Goal: Task Accomplishment & Management: Complete application form

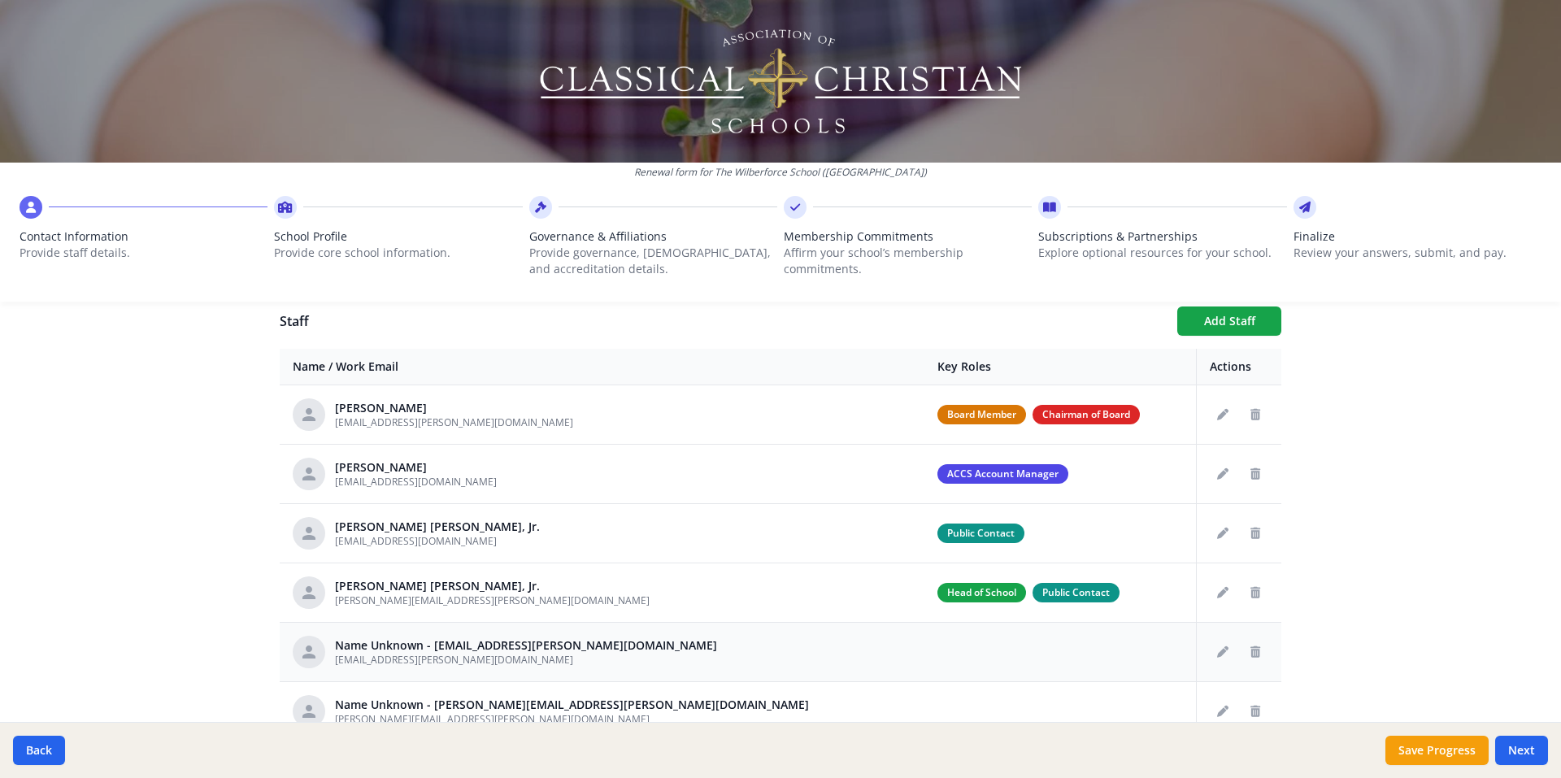
scroll to position [567, 0]
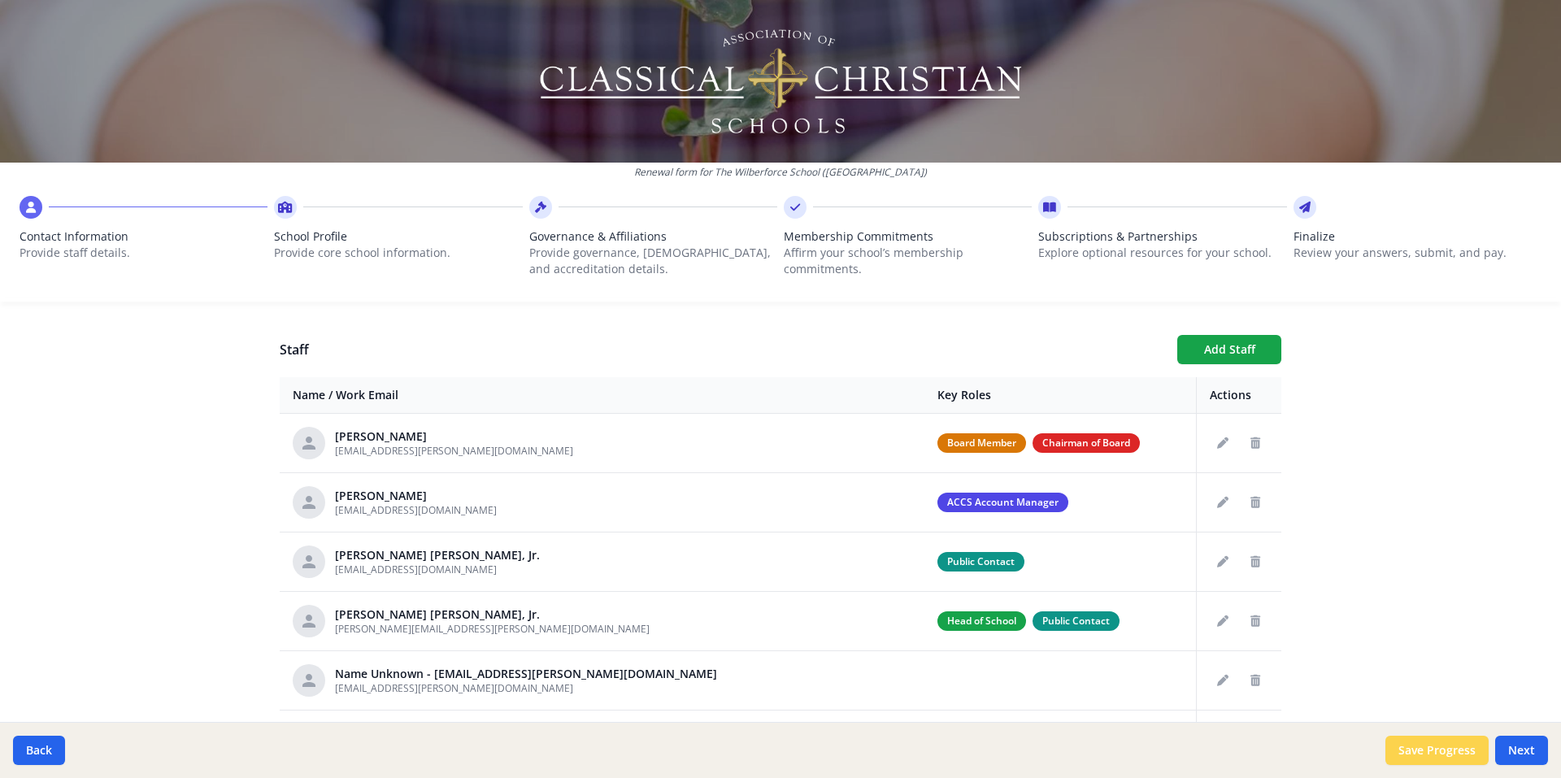
click at [1419, 746] on button "Save Progress" at bounding box center [1436, 750] width 103 height 29
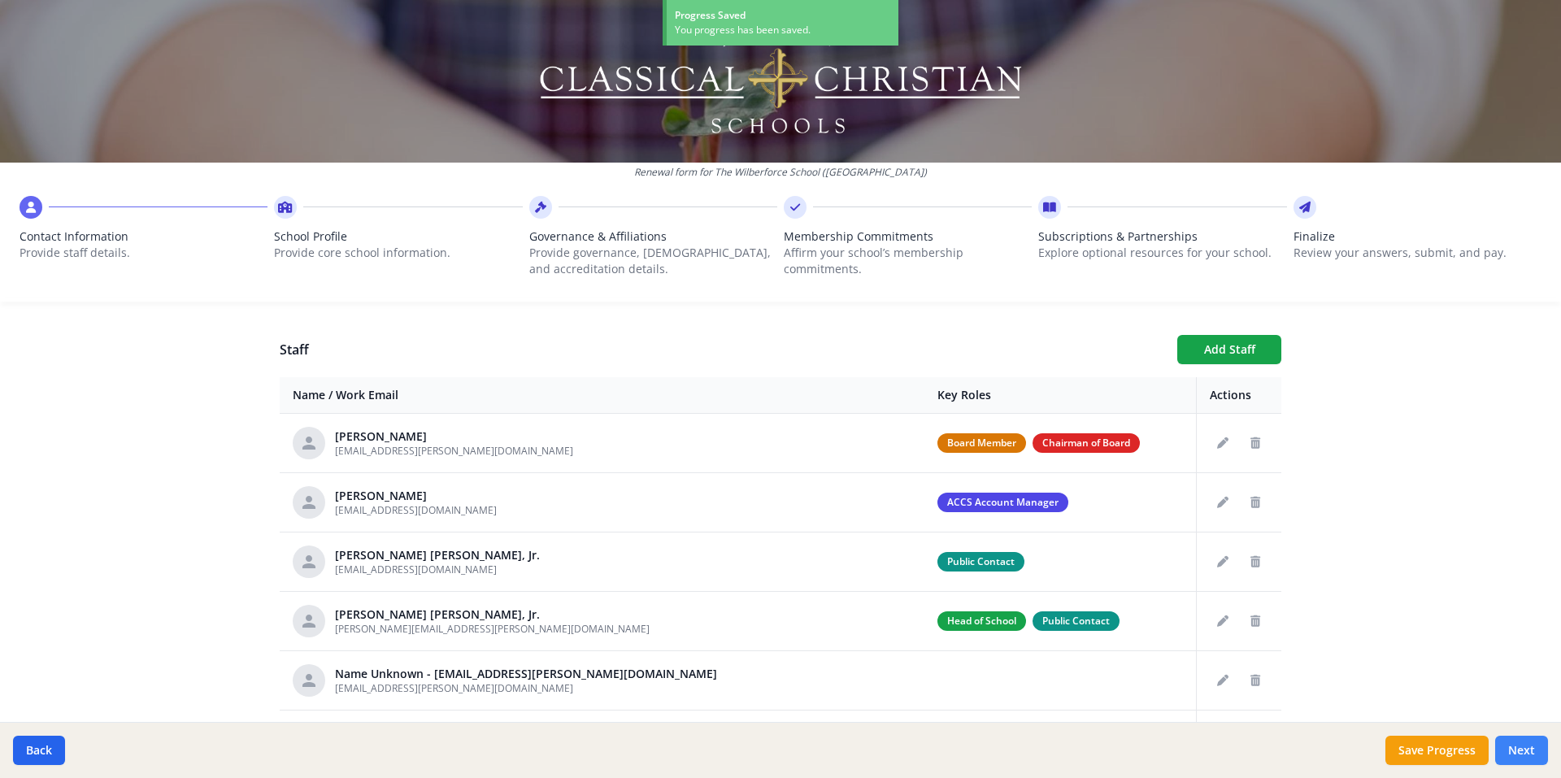
click at [1516, 757] on button "Next" at bounding box center [1521, 750] width 53 height 29
type input "(609) 924-6111"
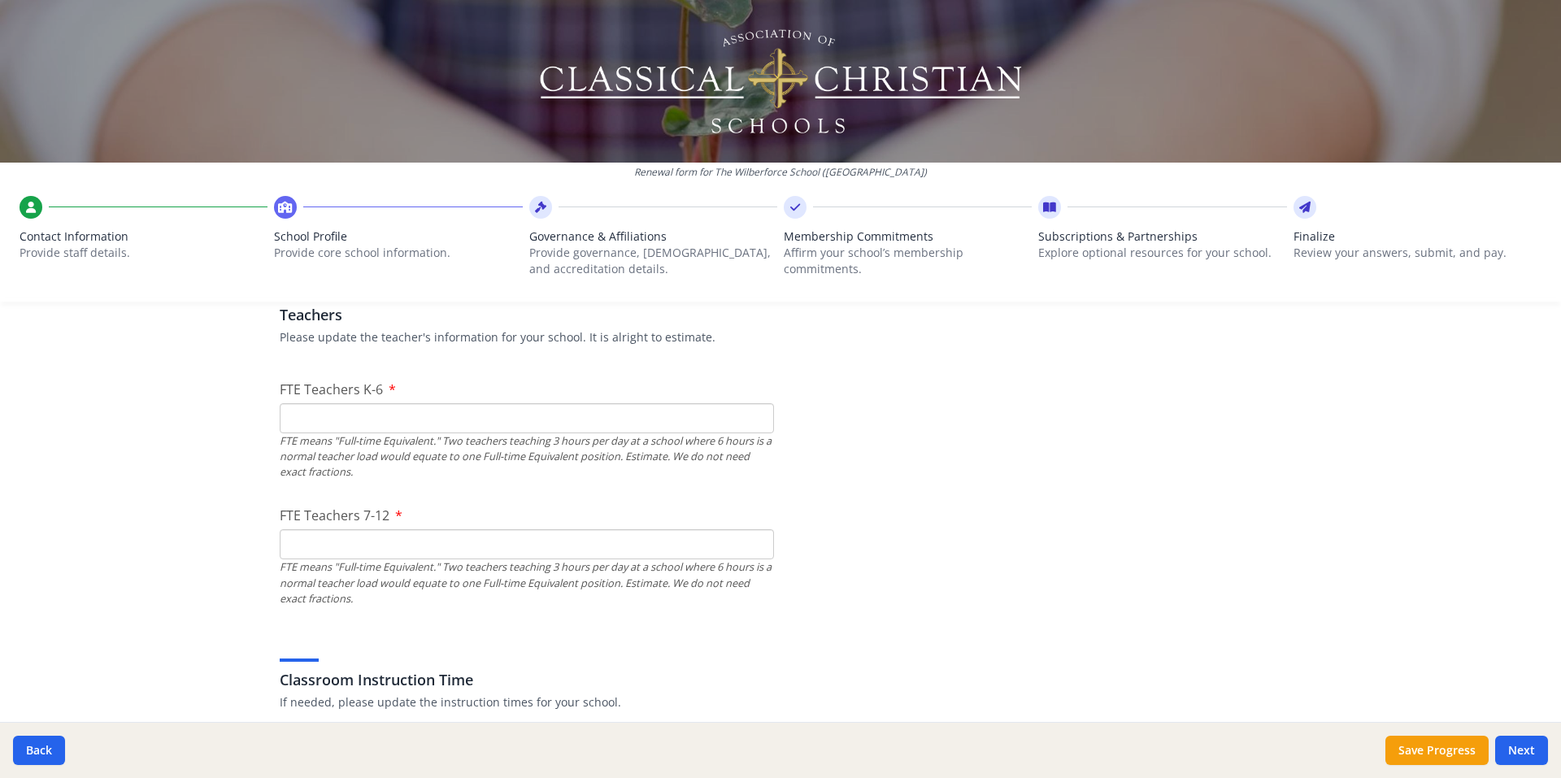
scroll to position [973, 0]
click at [471, 405] on input "FTE Teachers K-6" at bounding box center [527, 413] width 494 height 30
type input "18"
type input "26"
click at [215, 438] on div "Renewal form for The Wilberforce School (NJ) Contact Information Provide staff …" at bounding box center [780, 389] width 1561 height 778
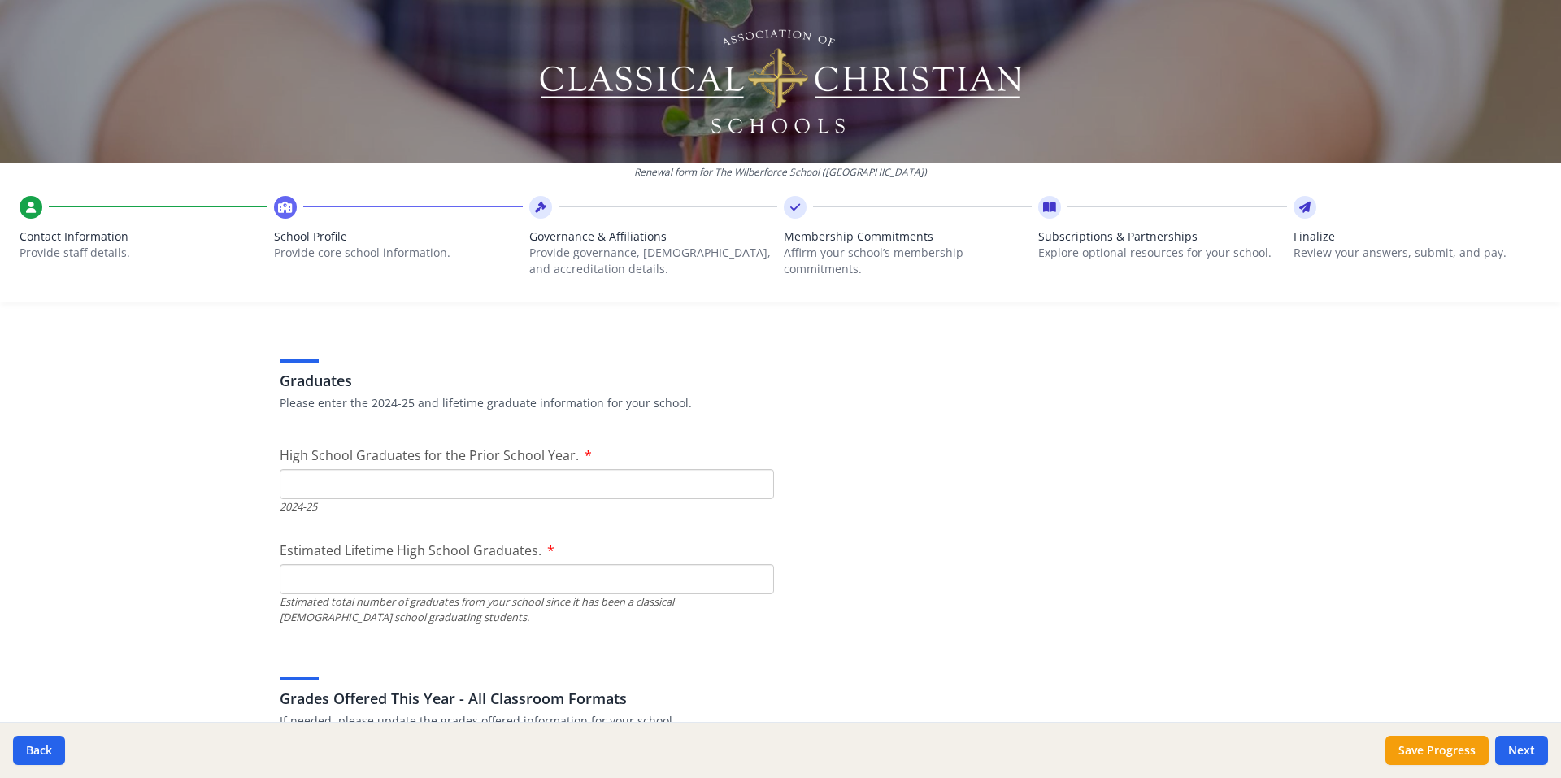
scroll to position [2274, 0]
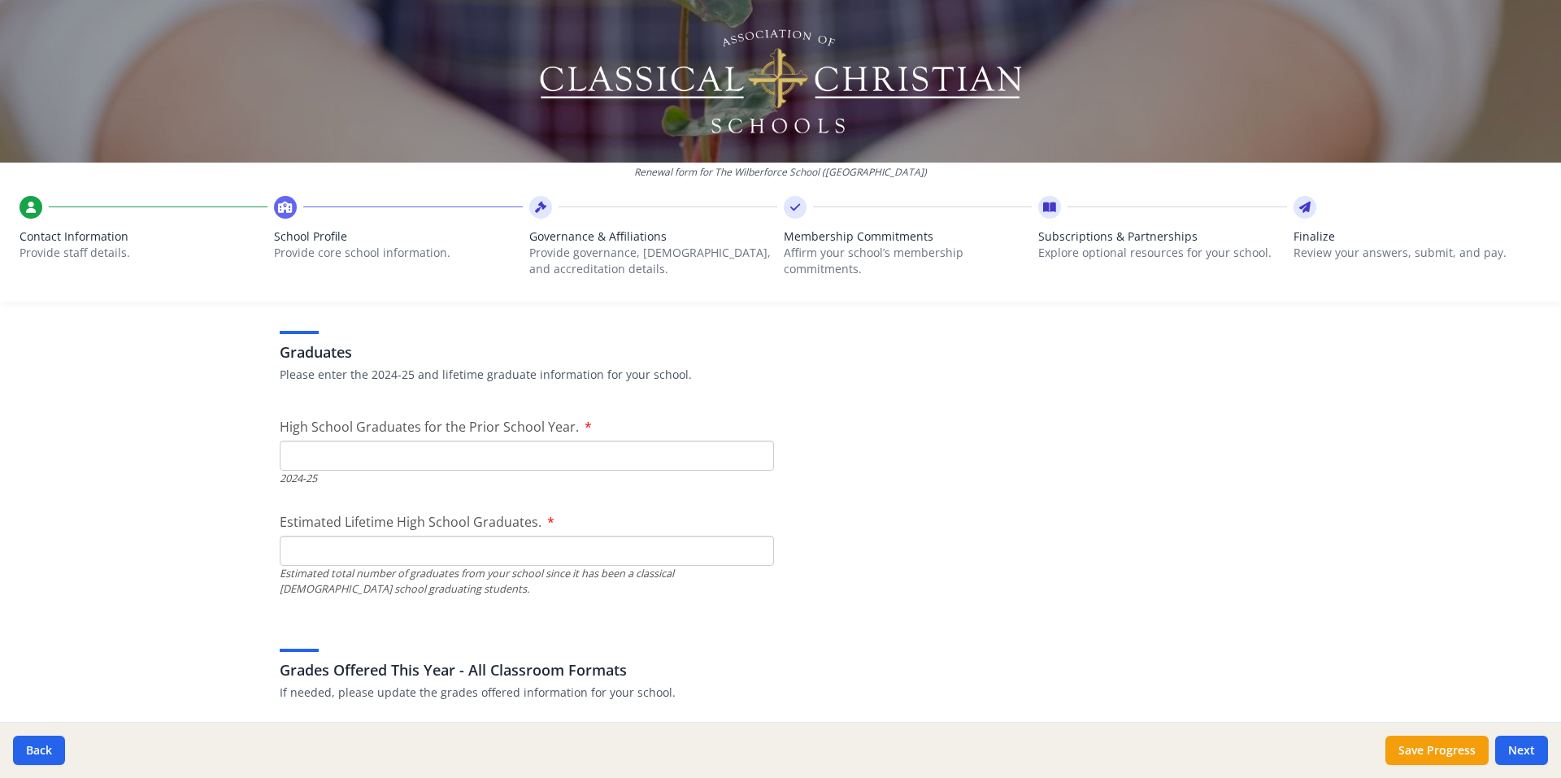
click at [337, 459] on input "High School Graduates for the Prior School Year." at bounding box center [527, 456] width 494 height 30
type input "17"
click at [347, 552] on input "Estimated Lifetime High School Graduates." at bounding box center [527, 551] width 494 height 30
type input "151"
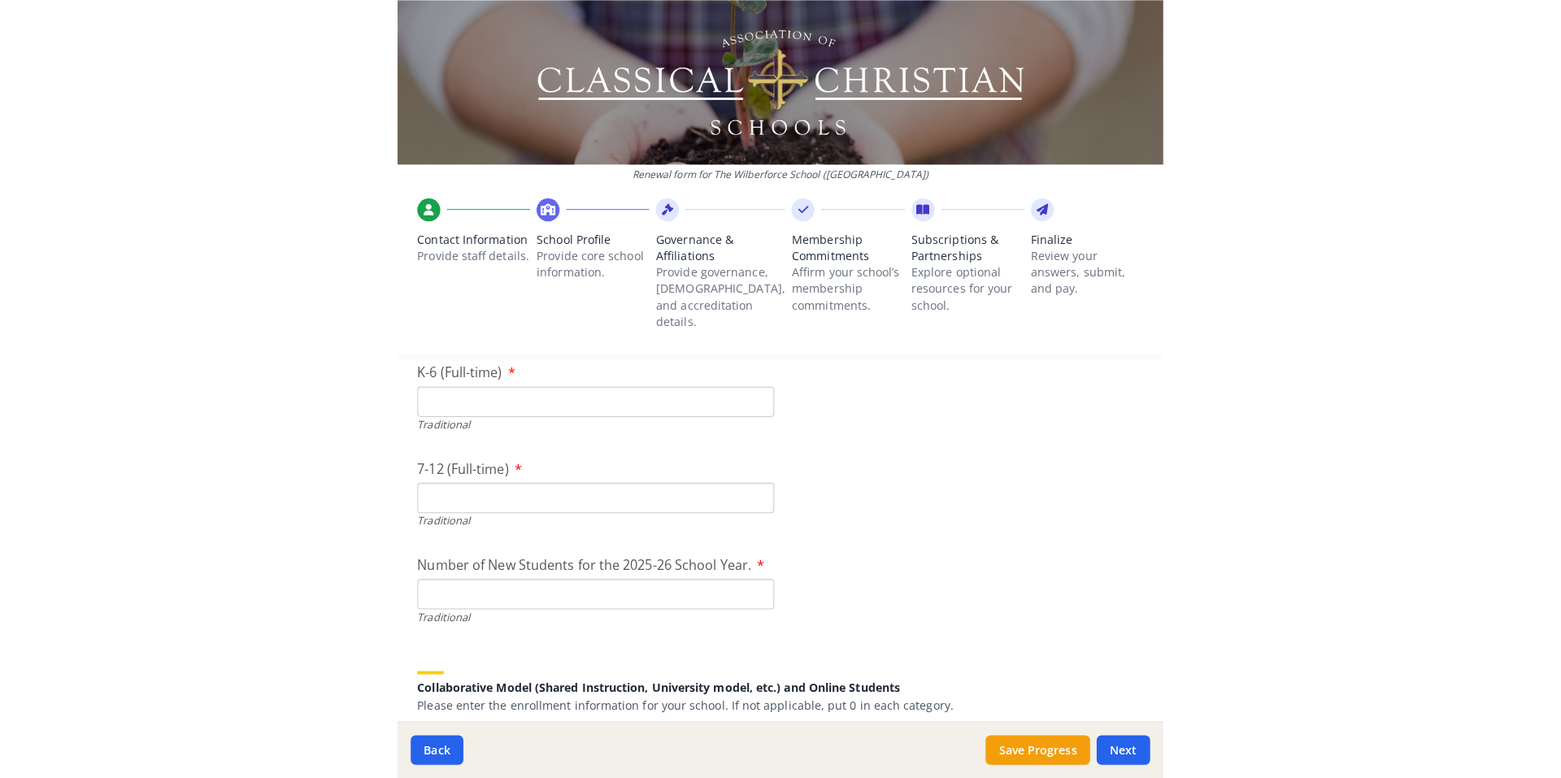
scroll to position [3444, 0]
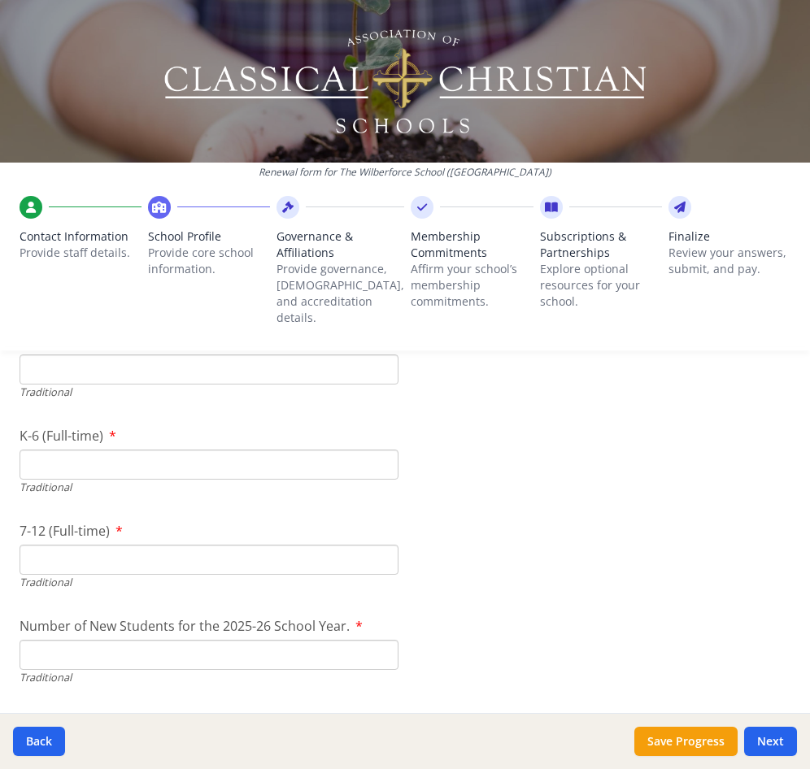
click at [141, 354] on input "Pre-K" at bounding box center [209, 369] width 379 height 30
click at [86, 354] on input "Pre-K" at bounding box center [209, 369] width 379 height 30
type input "20"
drag, startPoint x: 57, startPoint y: 450, endPoint x: 13, endPoint y: 439, distance: 45.2
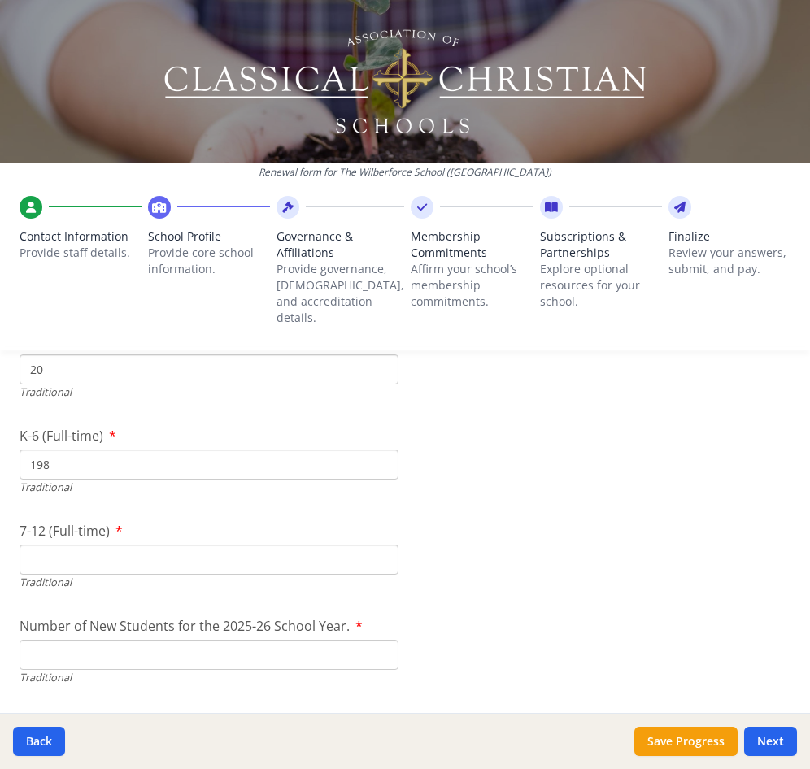
type input "198"
click at [56, 545] on input "7-12 (Full-time)" at bounding box center [209, 560] width 379 height 30
type input "171"
click at [67, 644] on input "Number of New Students for the 2025-26 School Year." at bounding box center [209, 655] width 379 height 30
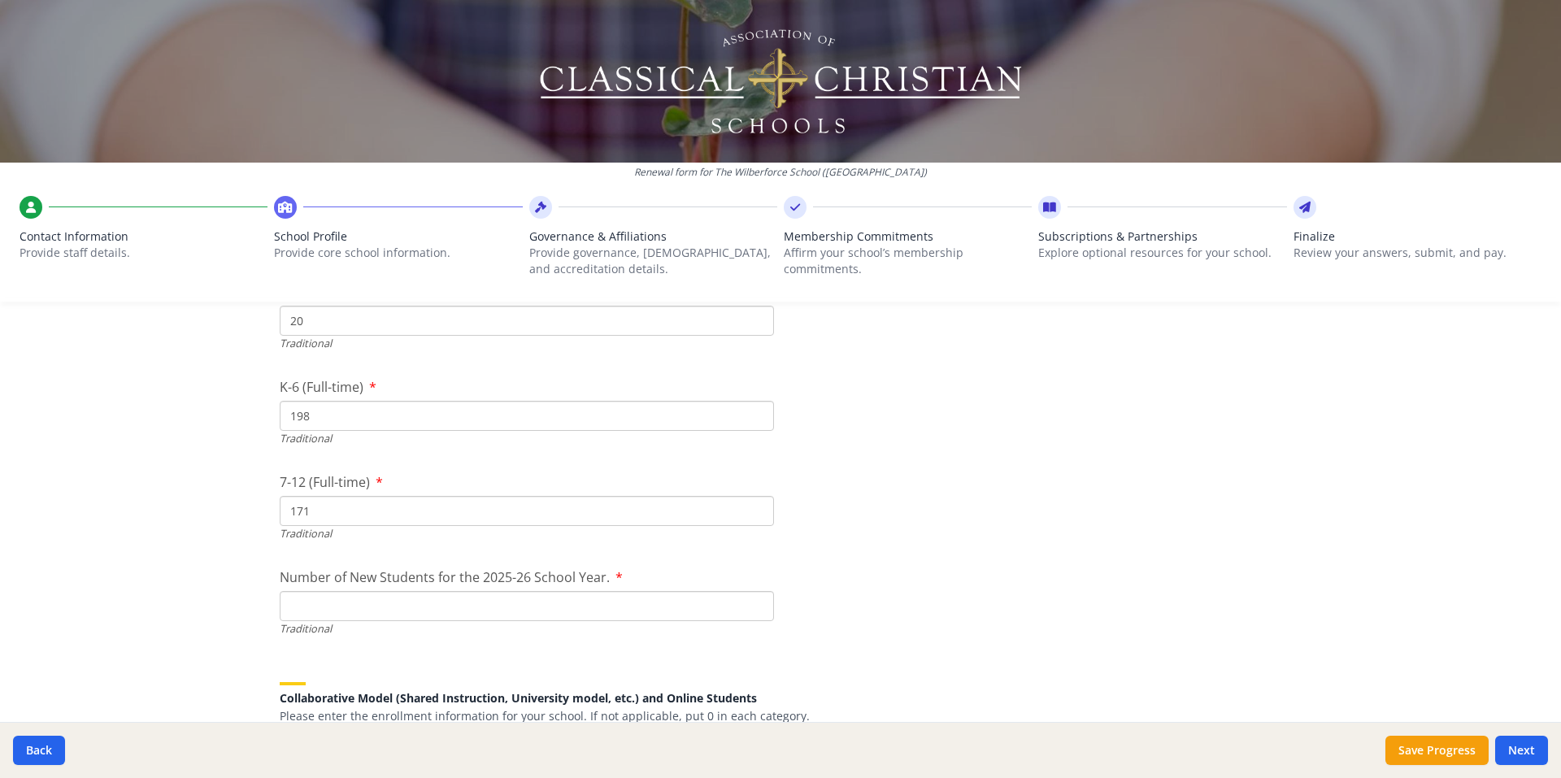
scroll to position [3412, 0]
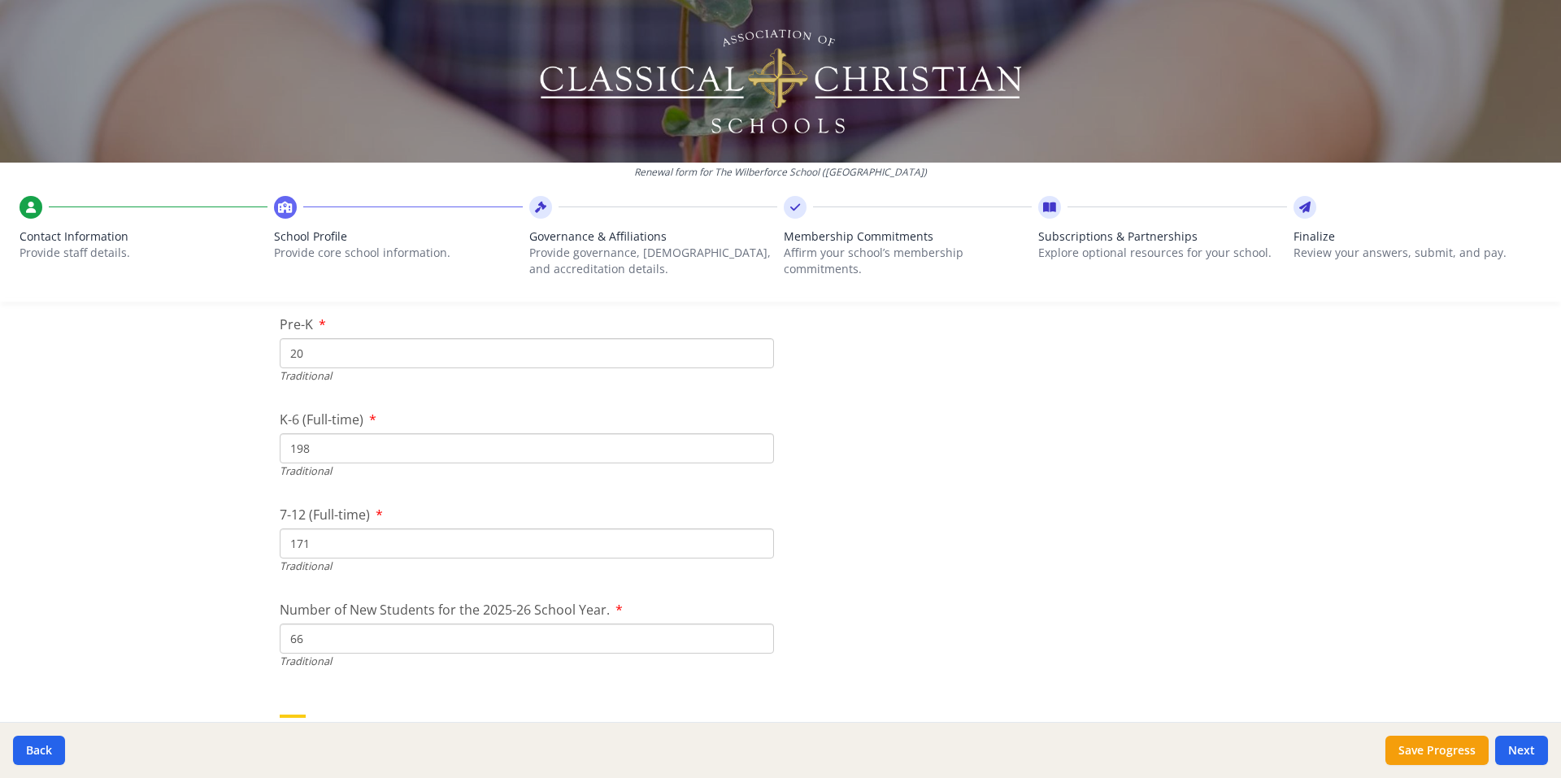
type input "66"
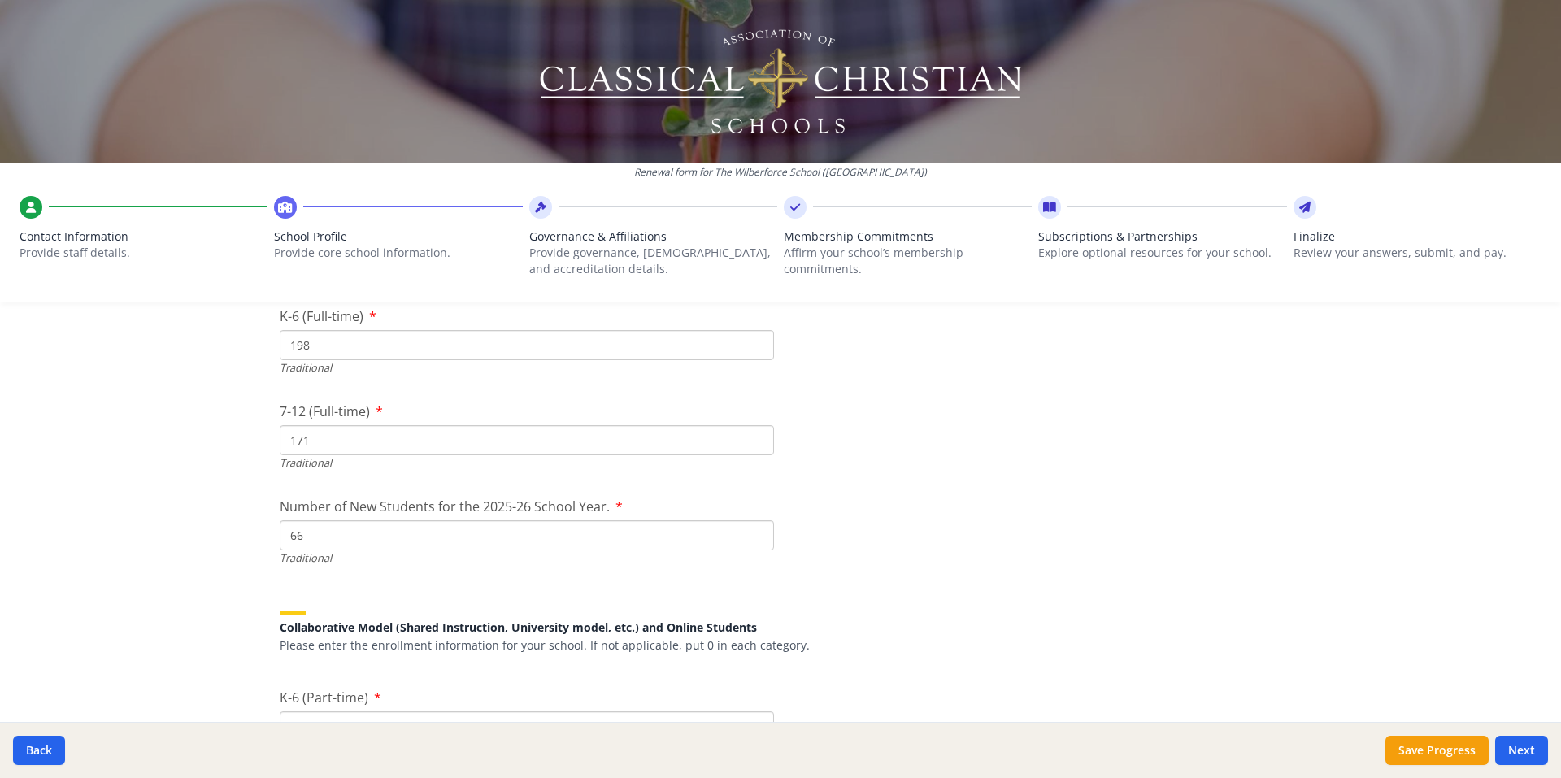
scroll to position [3656, 0]
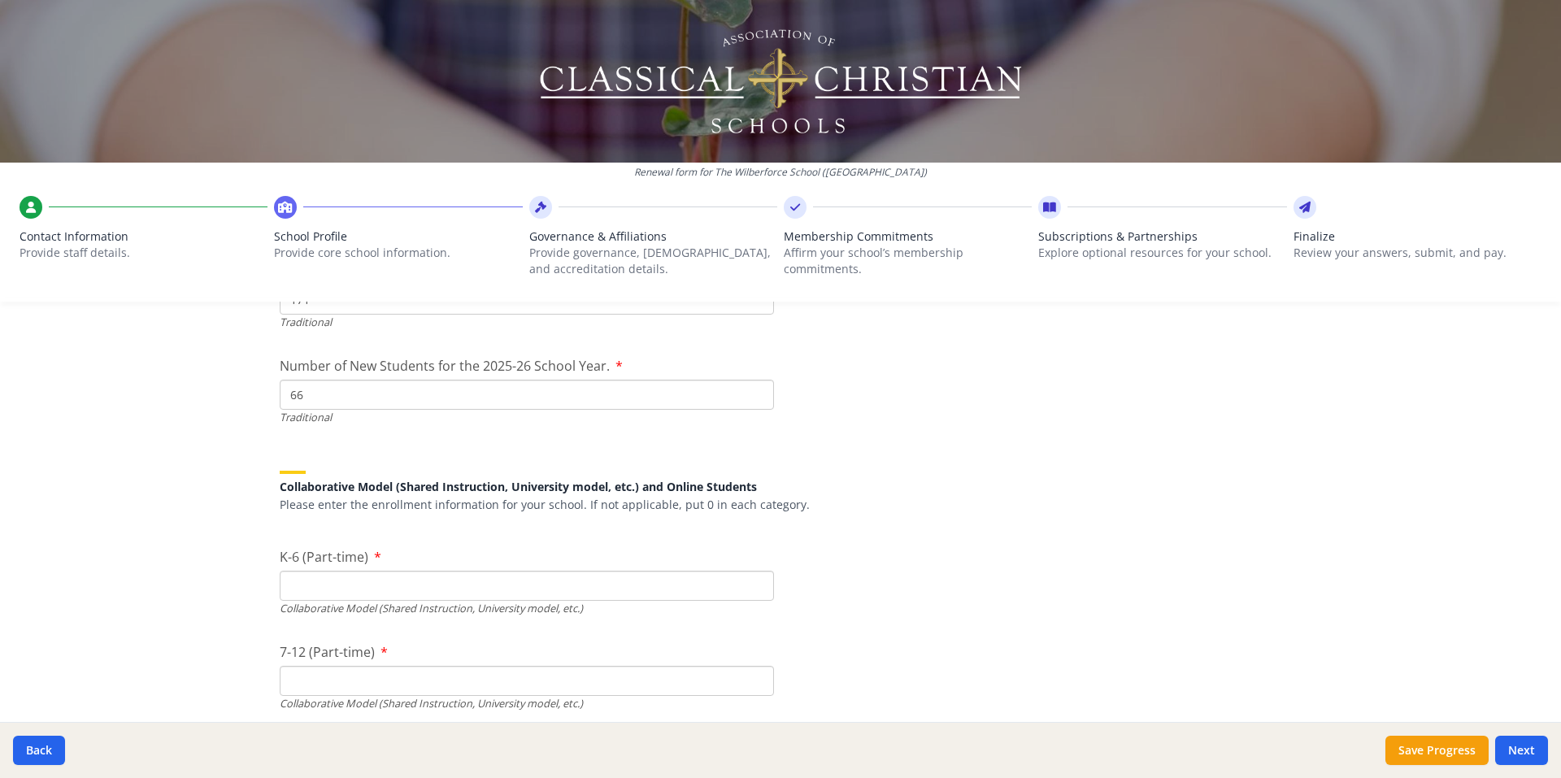
click at [624, 582] on input "K-6 (Part-time)" at bounding box center [527, 586] width 494 height 30
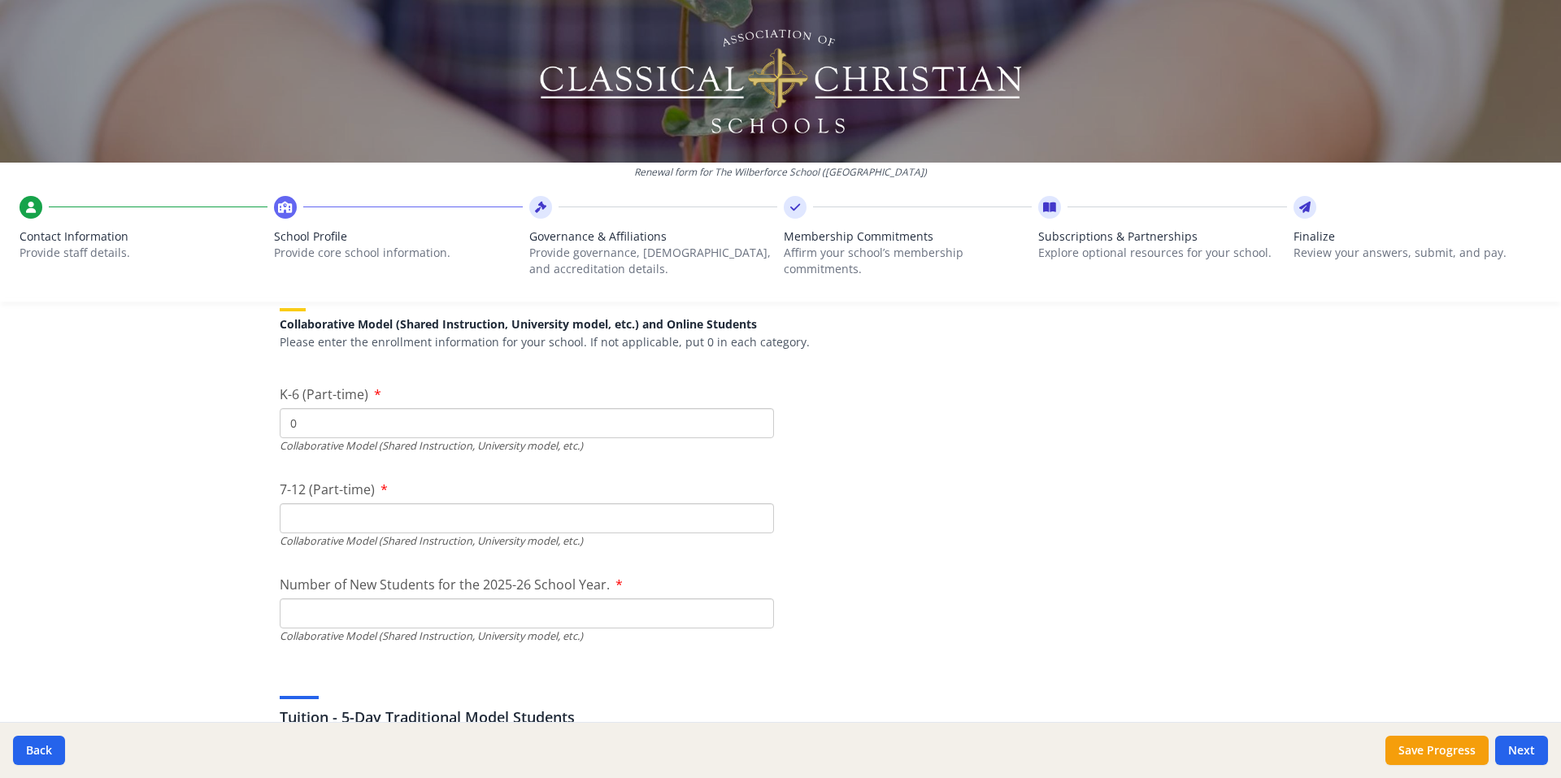
type input "0"
click at [487, 508] on input "7-12 (Part-time)" at bounding box center [527, 518] width 494 height 30
type input "0"
click at [471, 247] on input "Number of New Students for the 2025-26 School Year." at bounding box center [527, 232] width 494 height 30
type input "0"
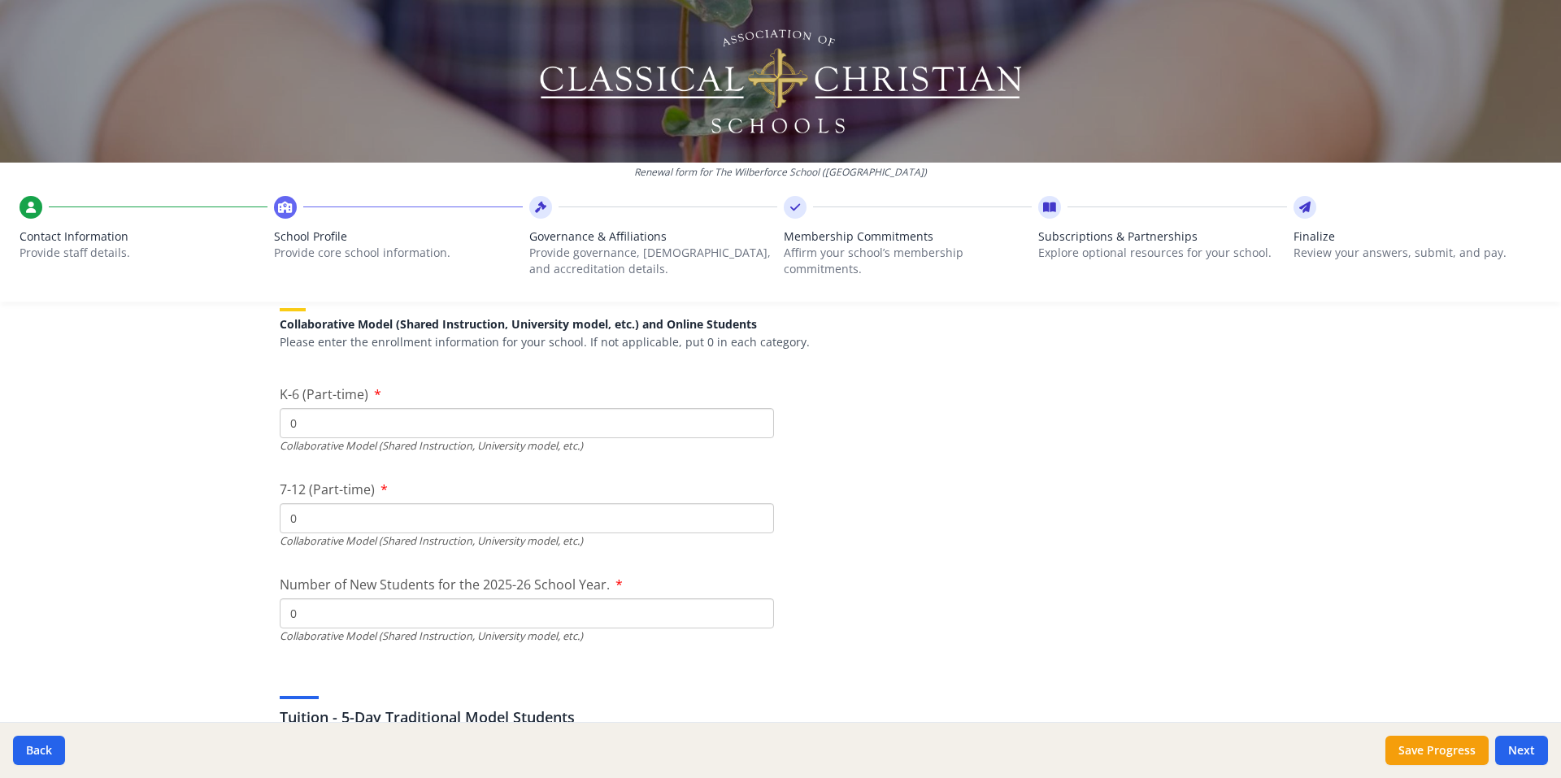
click at [66, 507] on div "Renewal form for The Wilberforce School (NJ) Contact Information Provide staff …" at bounding box center [780, 389] width 1561 height 778
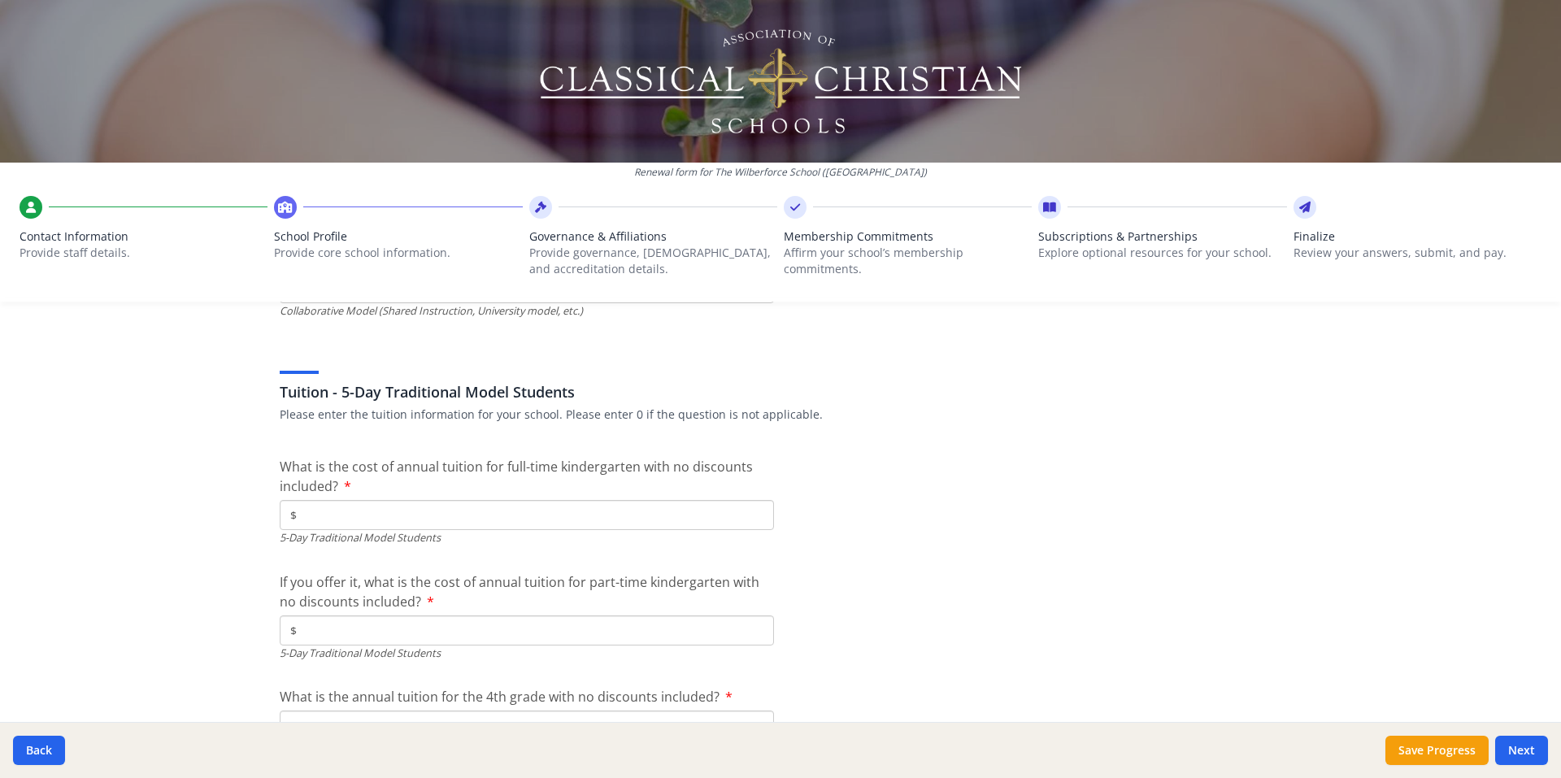
scroll to position [4225, 0]
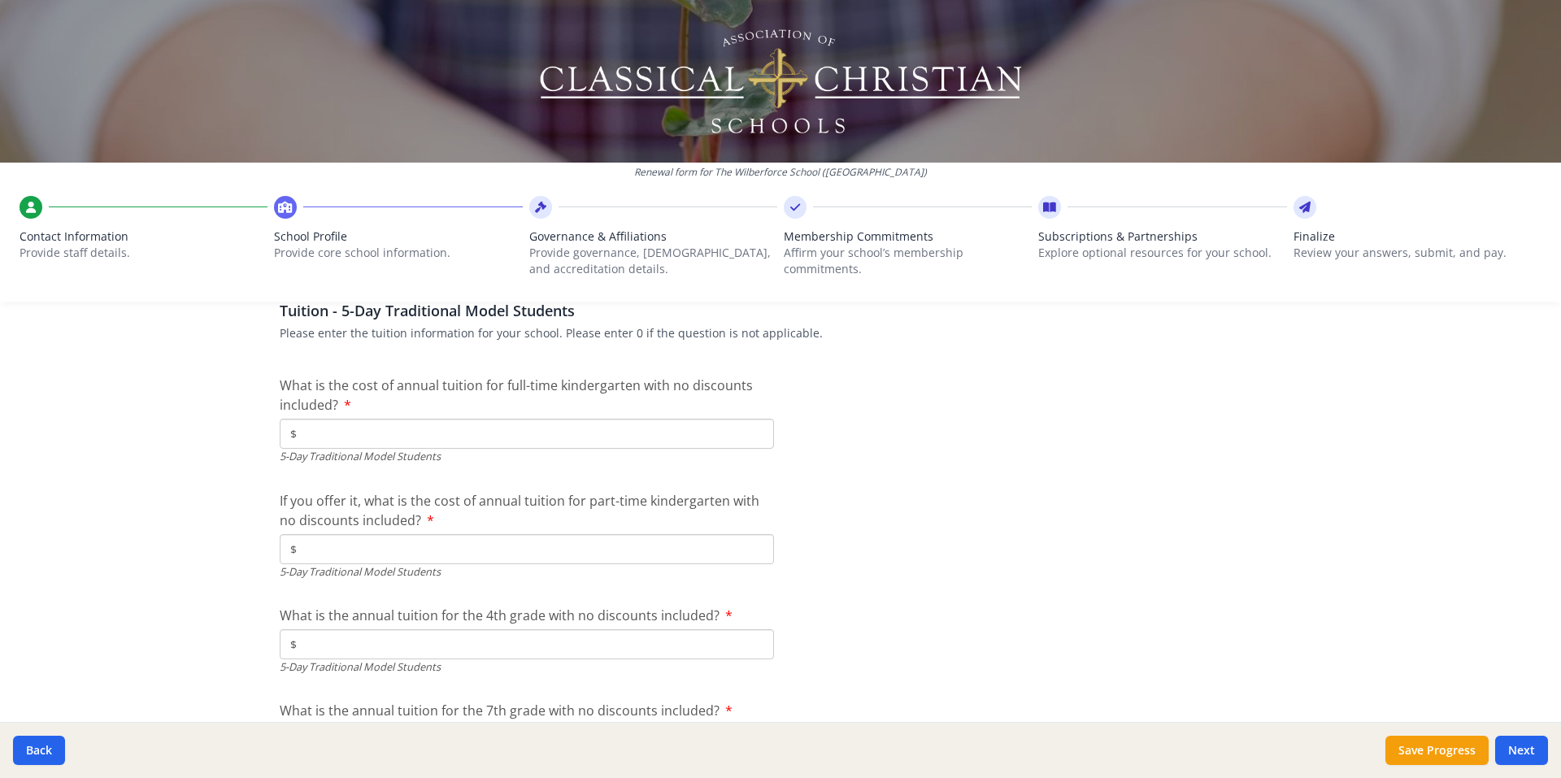
click at [575, 436] on input "$" at bounding box center [527, 434] width 494 height 30
type input "$19 900"
click at [545, 551] on input "$" at bounding box center [527, 549] width 494 height 30
type input "$15 940"
type input "$24 470"
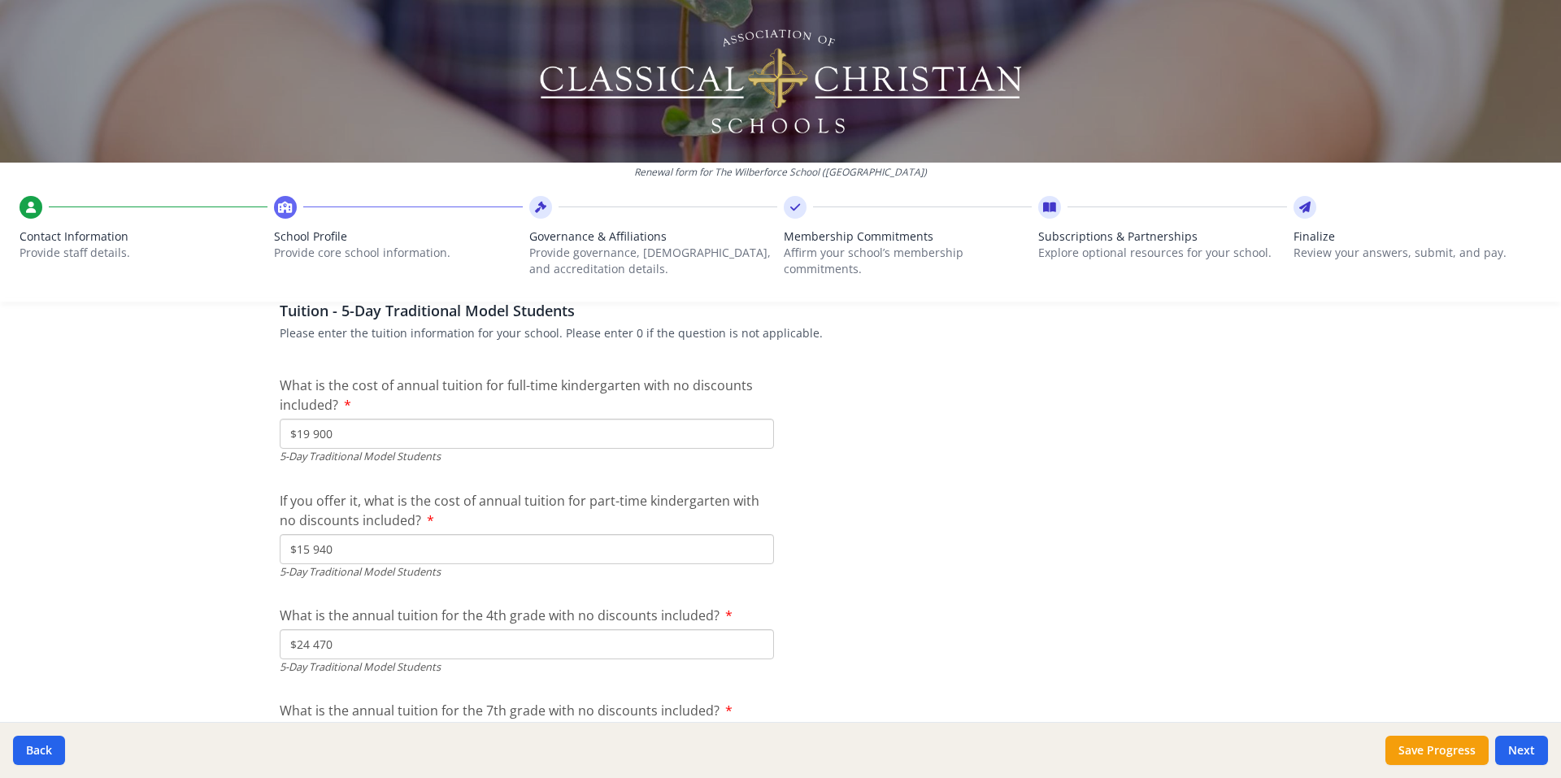
scroll to position [4670, 0]
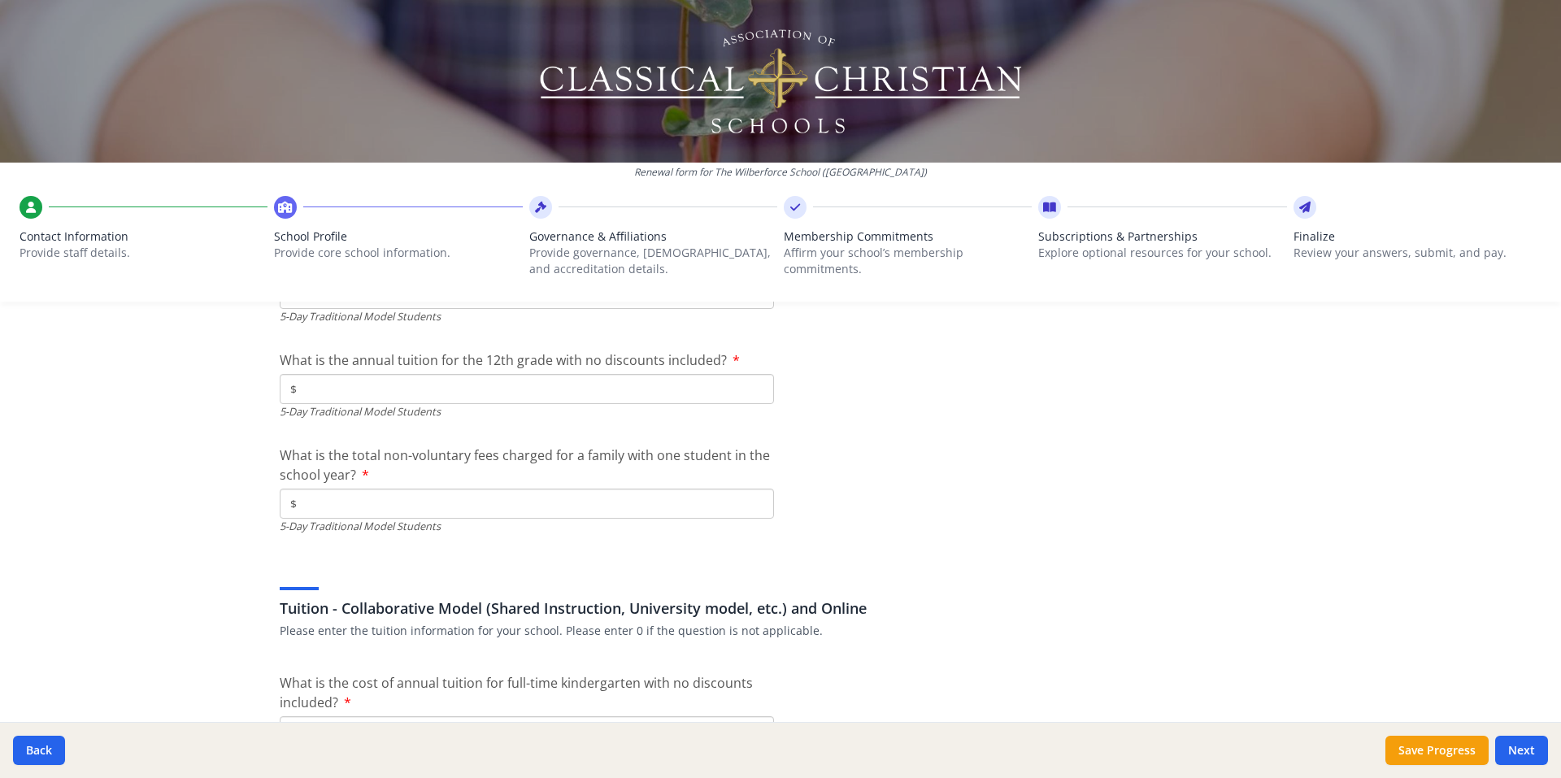
click at [488, 510] on input "$" at bounding box center [527, 504] width 494 height 30
click at [459, 389] on input "$" at bounding box center [527, 389] width 494 height 30
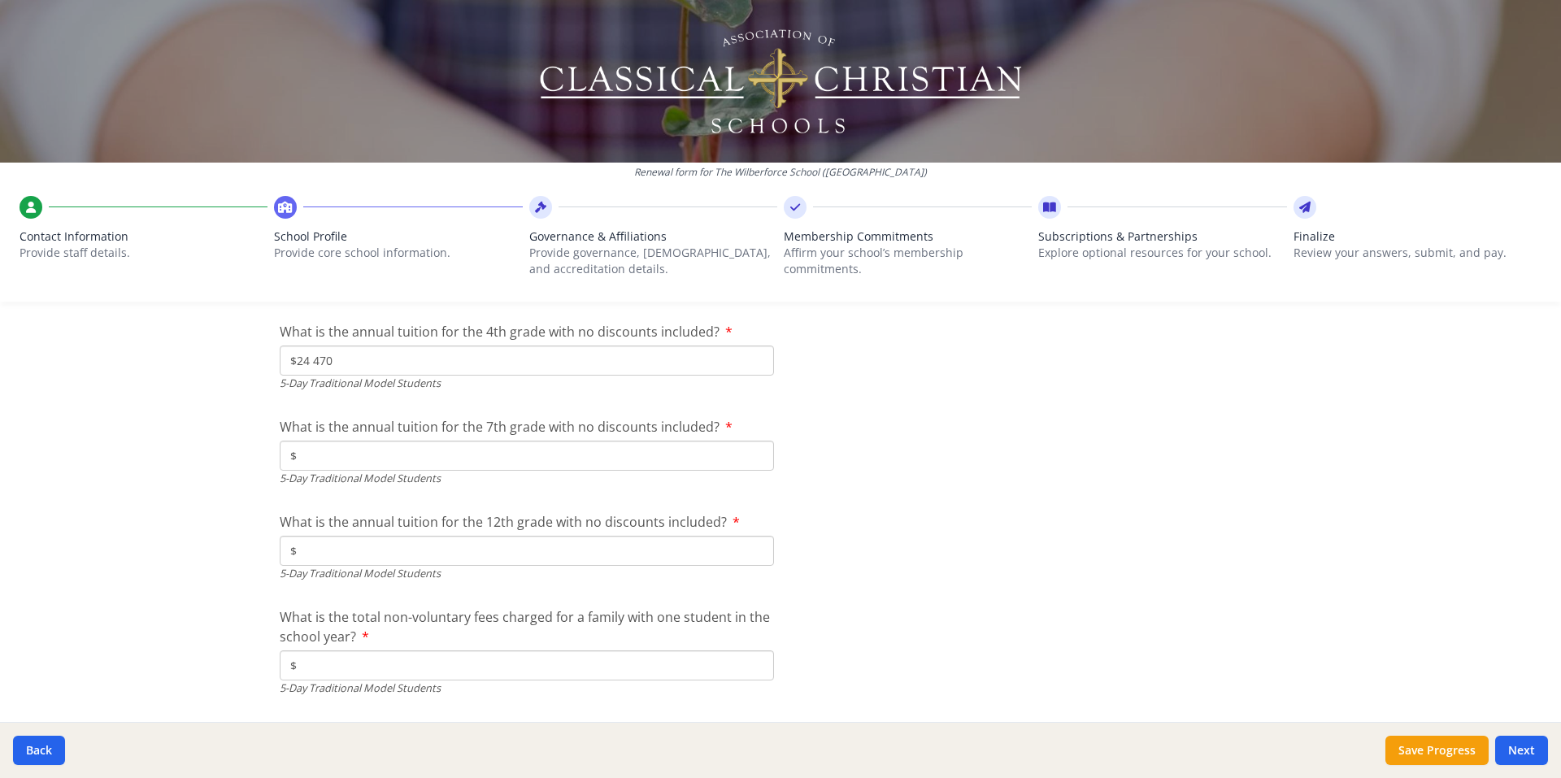
scroll to position [4508, 0]
click at [317, 445] on input "$" at bounding box center [527, 456] width 494 height 30
type input "$27 020"
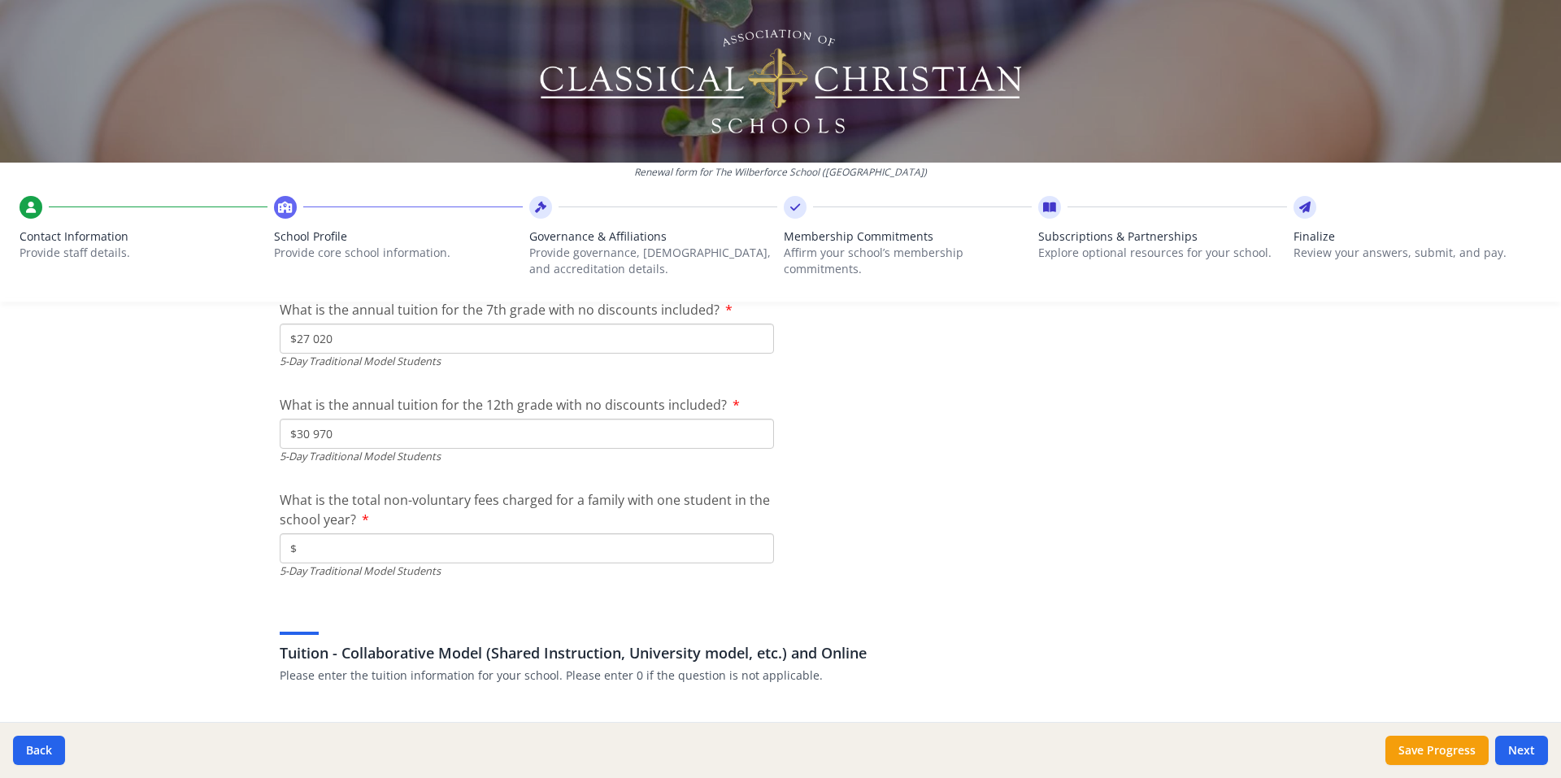
scroll to position [4670, 0]
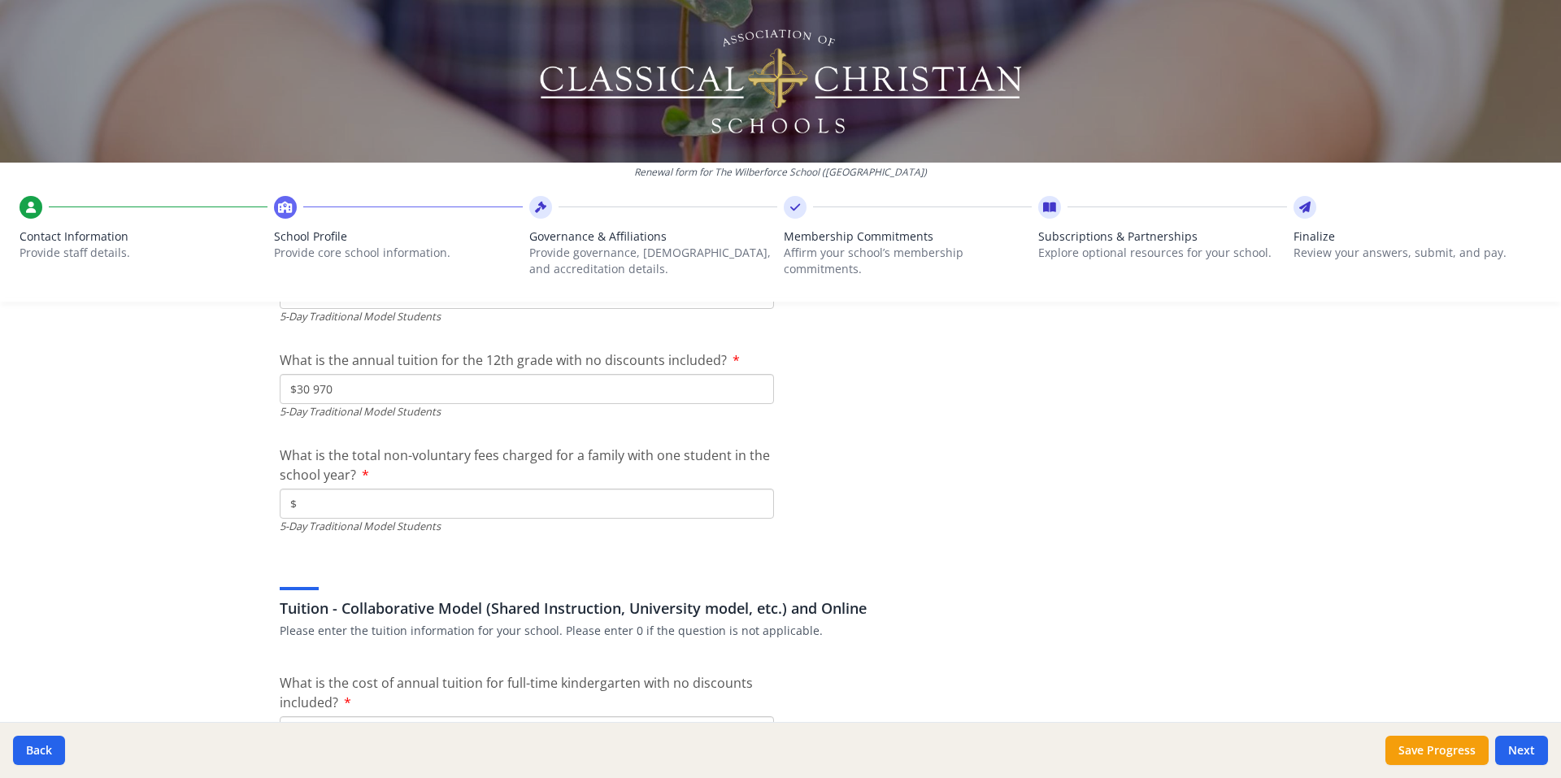
type input "$30 970"
click at [430, 508] on input "$" at bounding box center [527, 504] width 494 height 30
type input "$650"
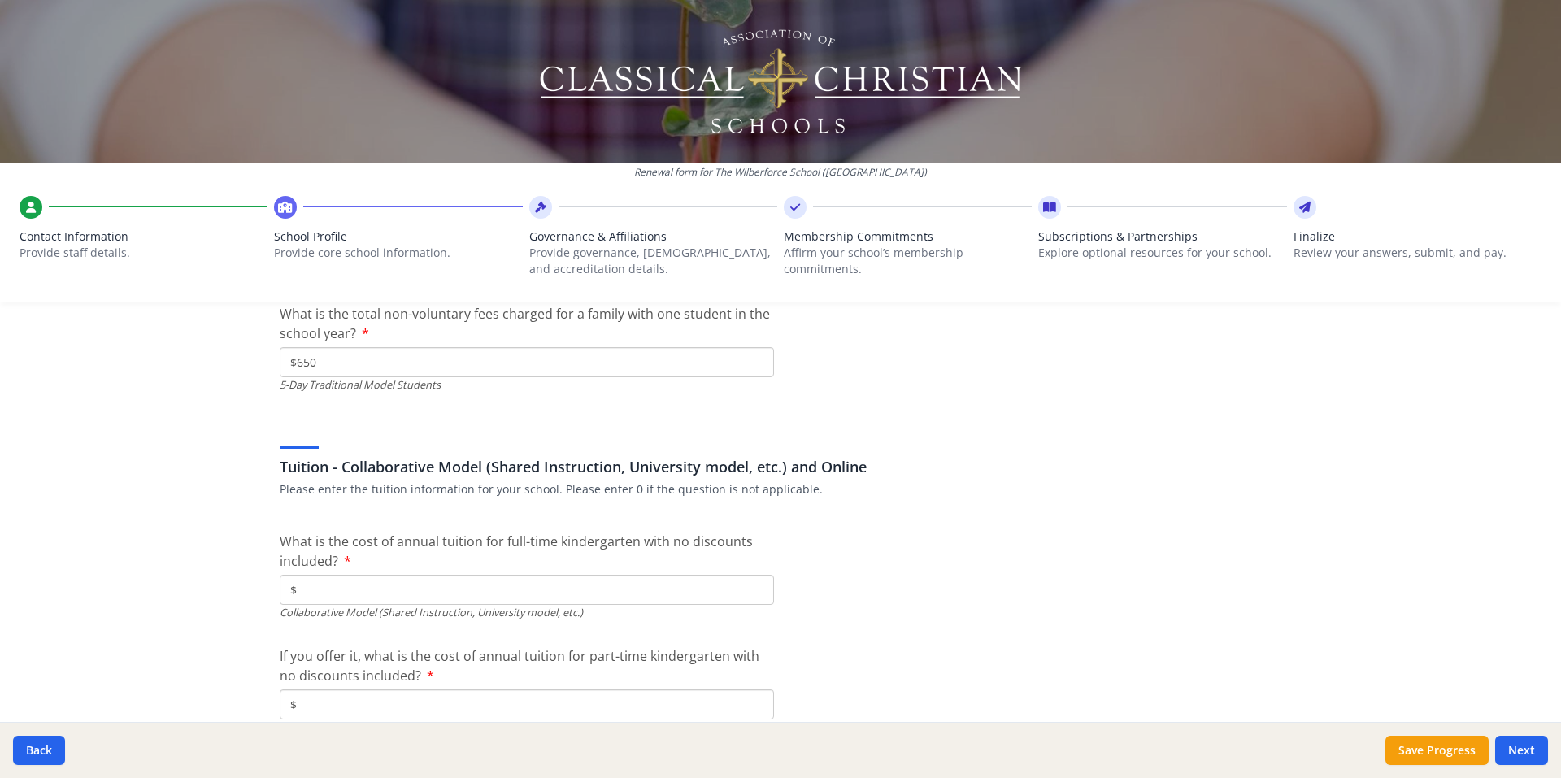
scroll to position [4833, 0]
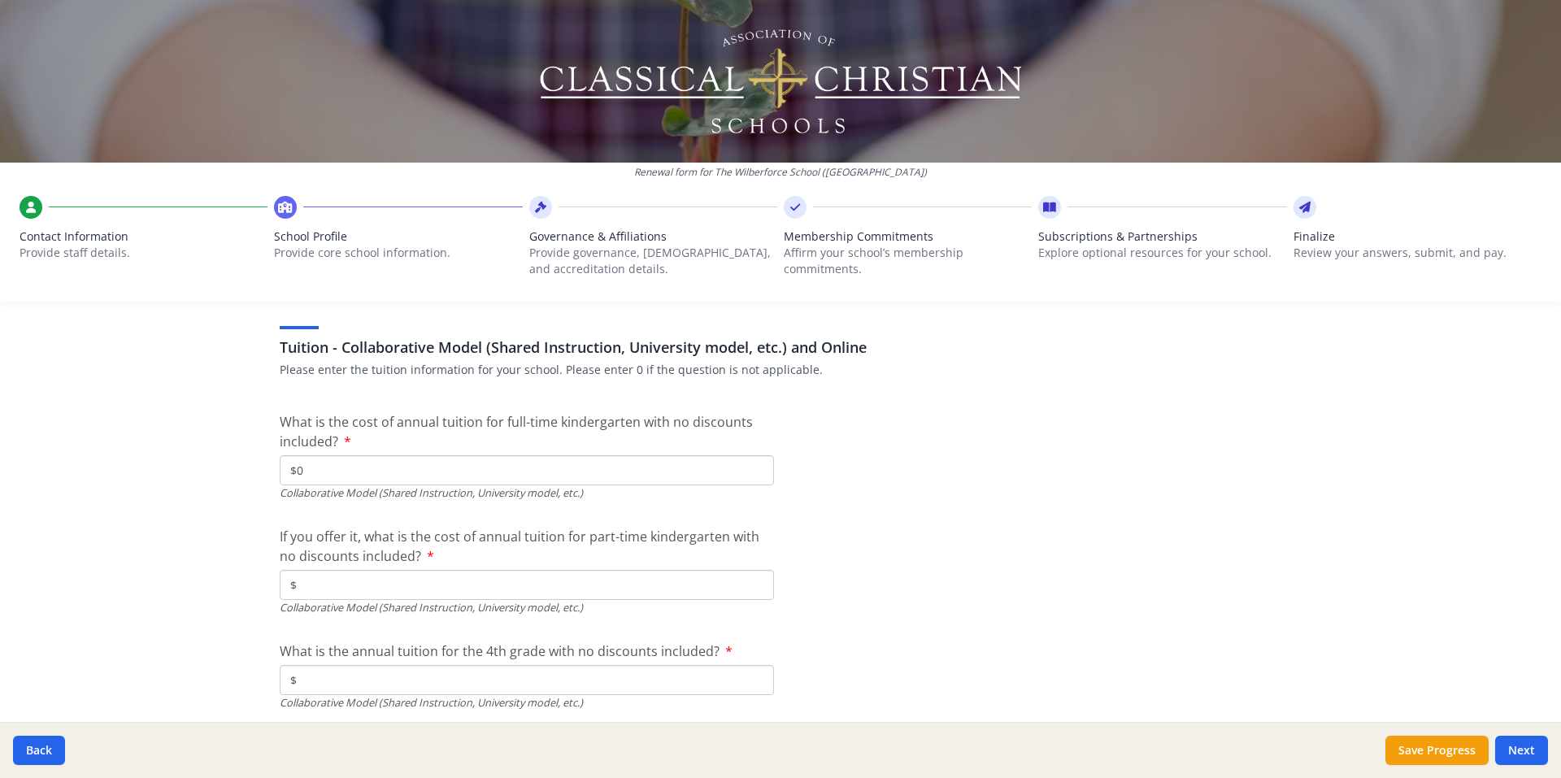
scroll to position [5077, 0]
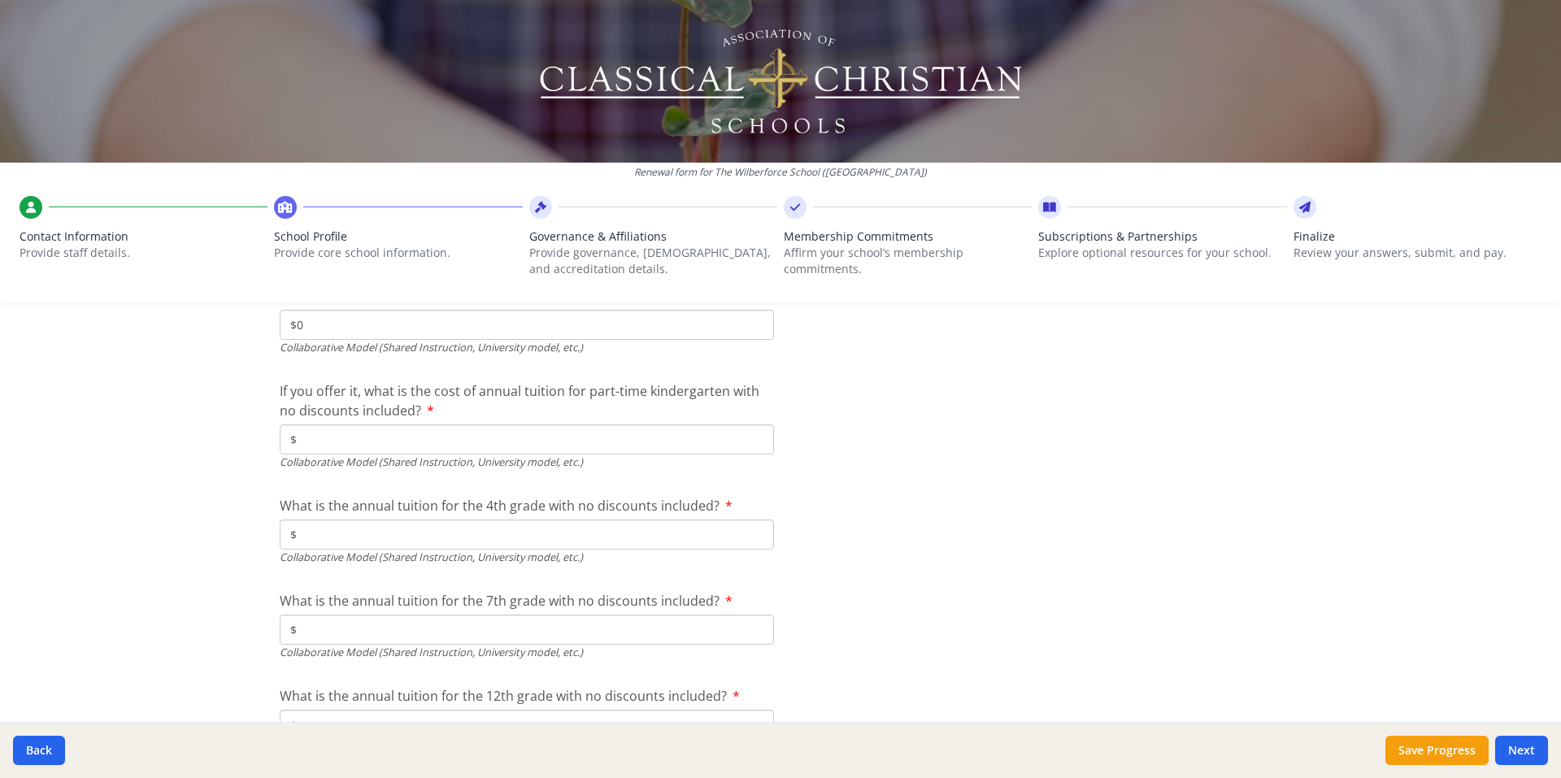
type input "$0"
click at [401, 454] on div "Collaborative Model (Shared Instruction, University model, etc.)" at bounding box center [527, 461] width 494 height 15
type input "$0"
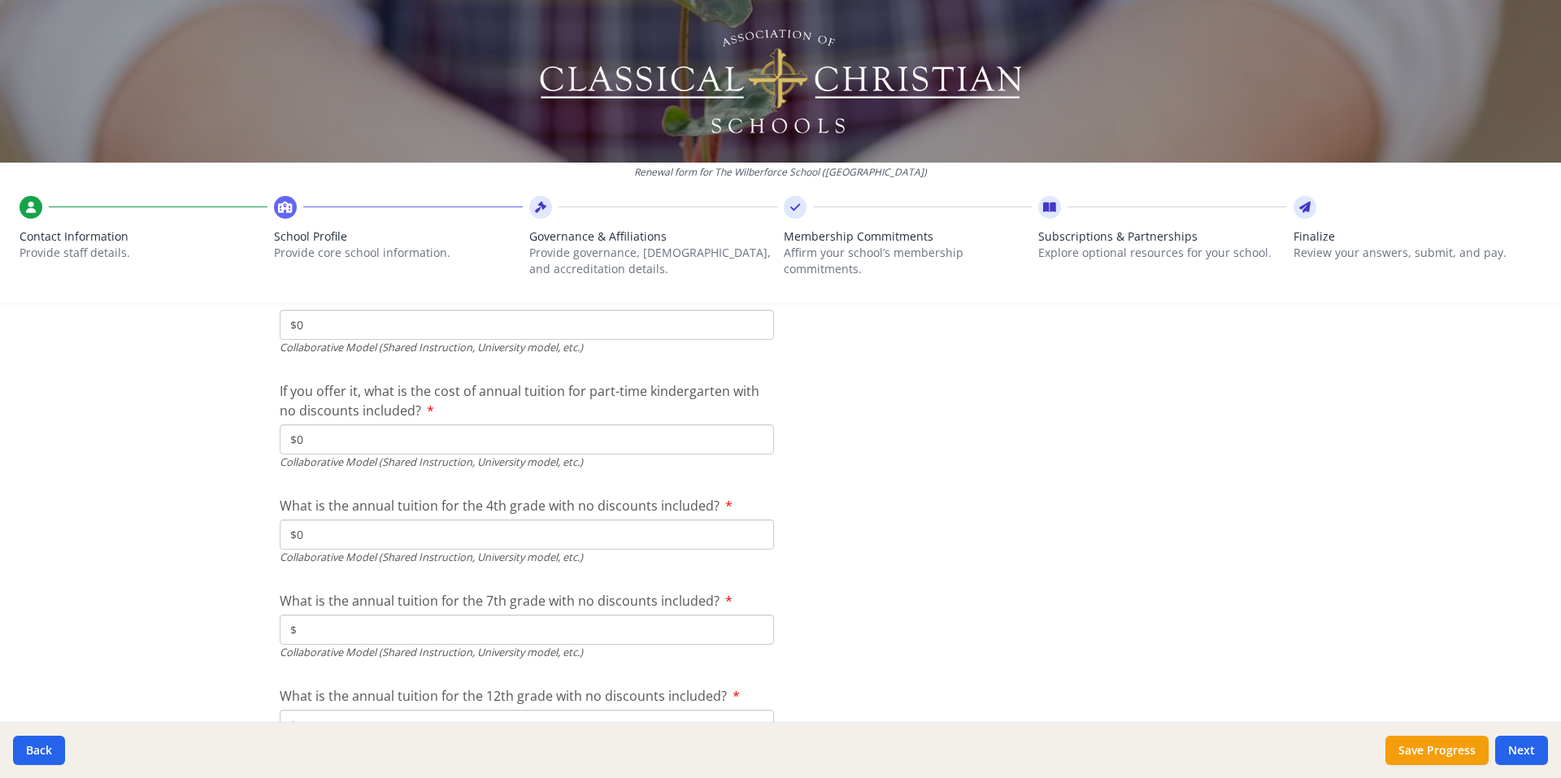
type input "$0"
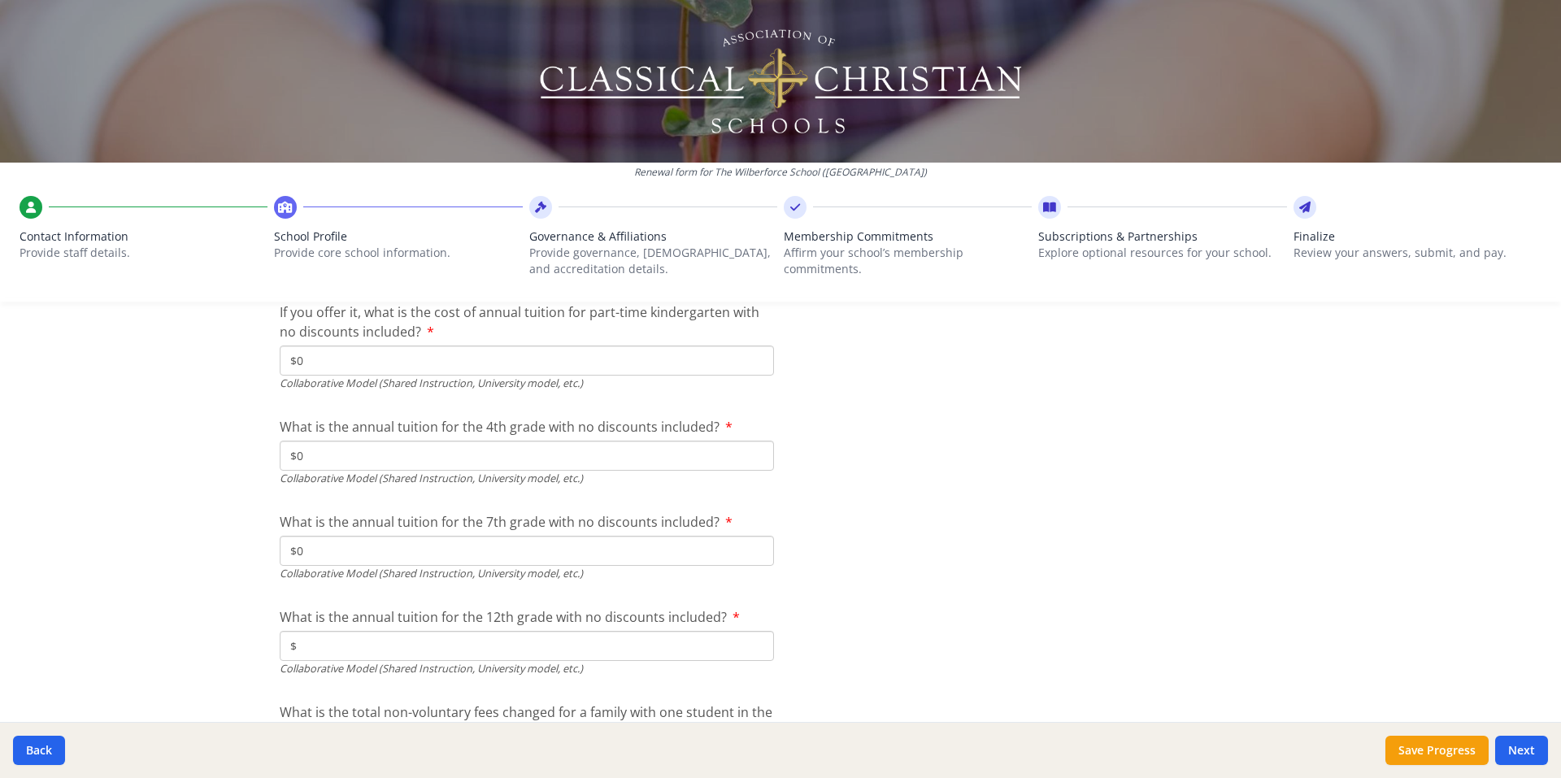
scroll to position [5294, 0]
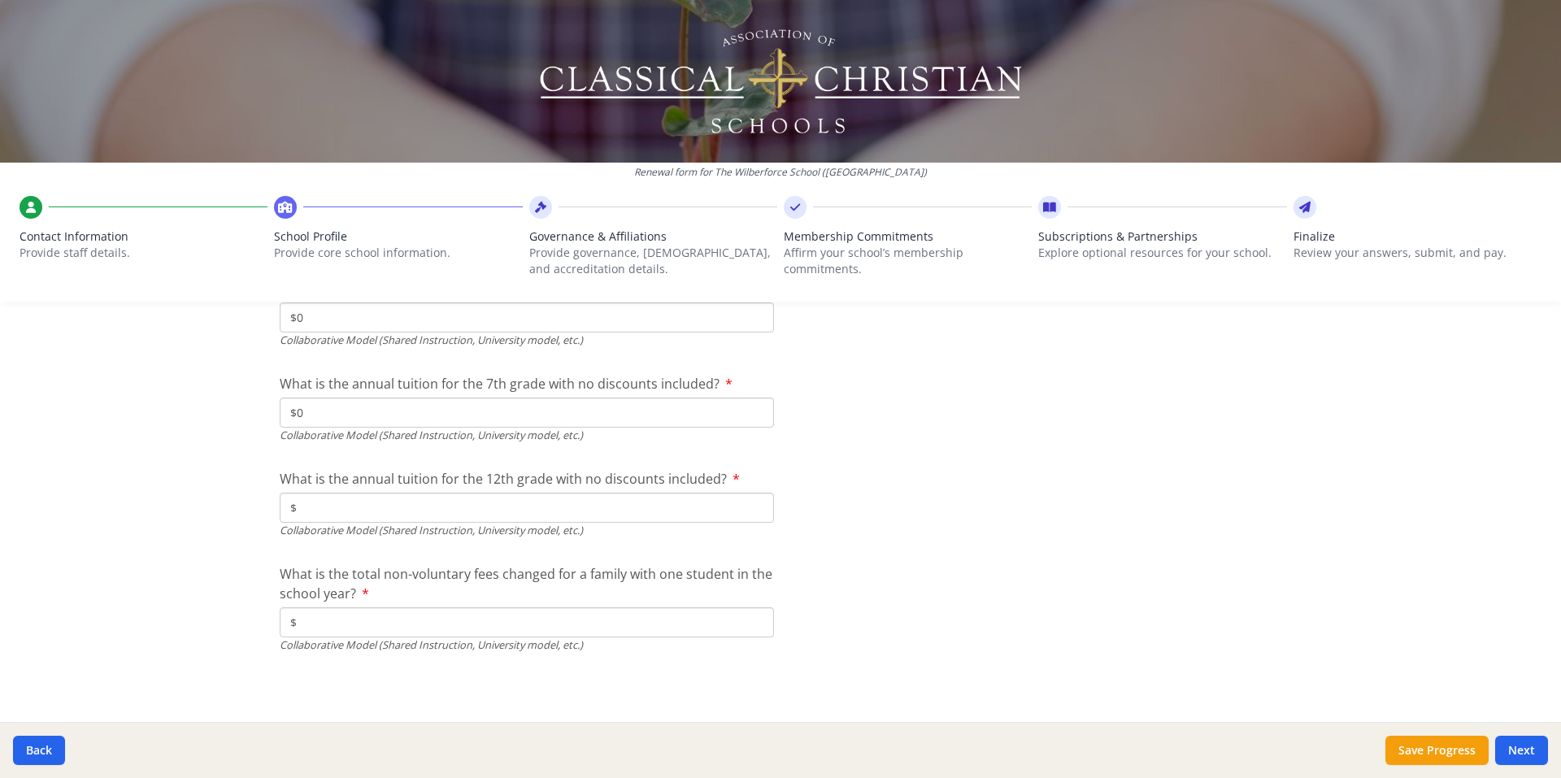
type input "$0"
click at [350, 630] on input "$" at bounding box center [527, 622] width 494 height 30
type input "$0"
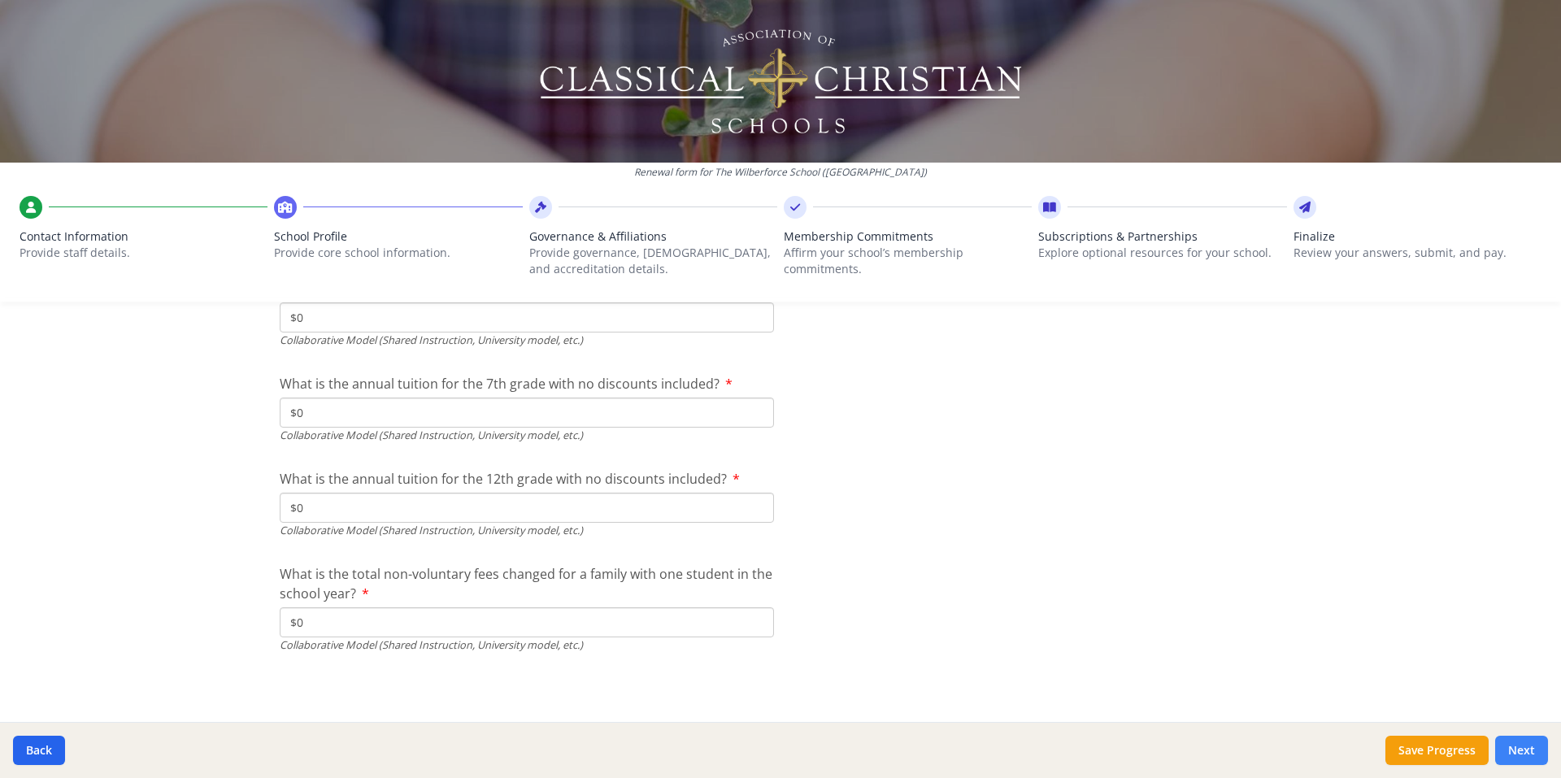
click at [1521, 755] on button "Next" at bounding box center [1521, 750] width 53 height 29
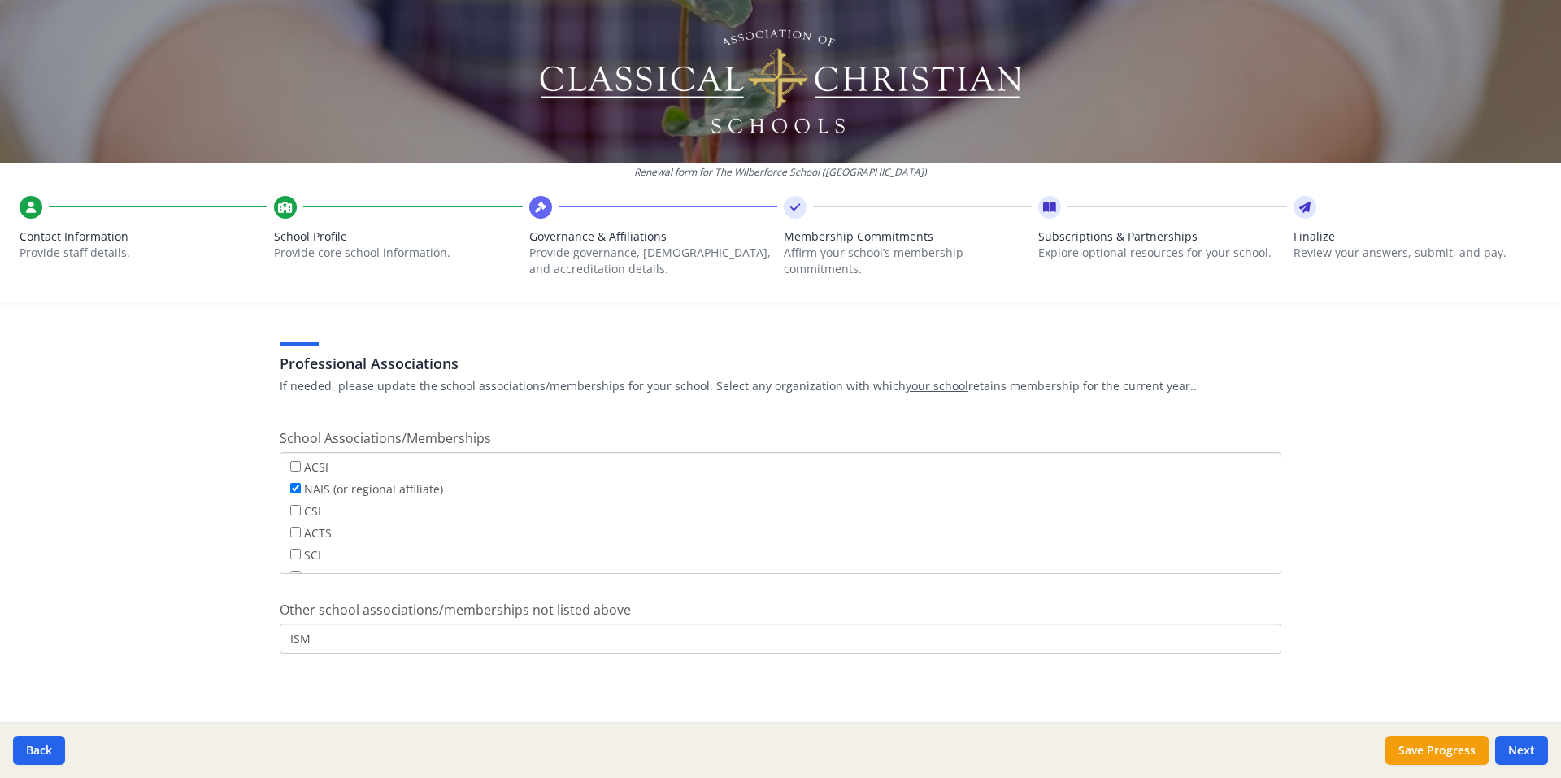
scroll to position [928, 0]
click at [237, 537] on div "Renewal form for The Wilberforce School (NJ) Contact Information Provide staff …" at bounding box center [780, 389] width 1561 height 778
click at [1510, 741] on button "Next" at bounding box center [1521, 750] width 53 height 29
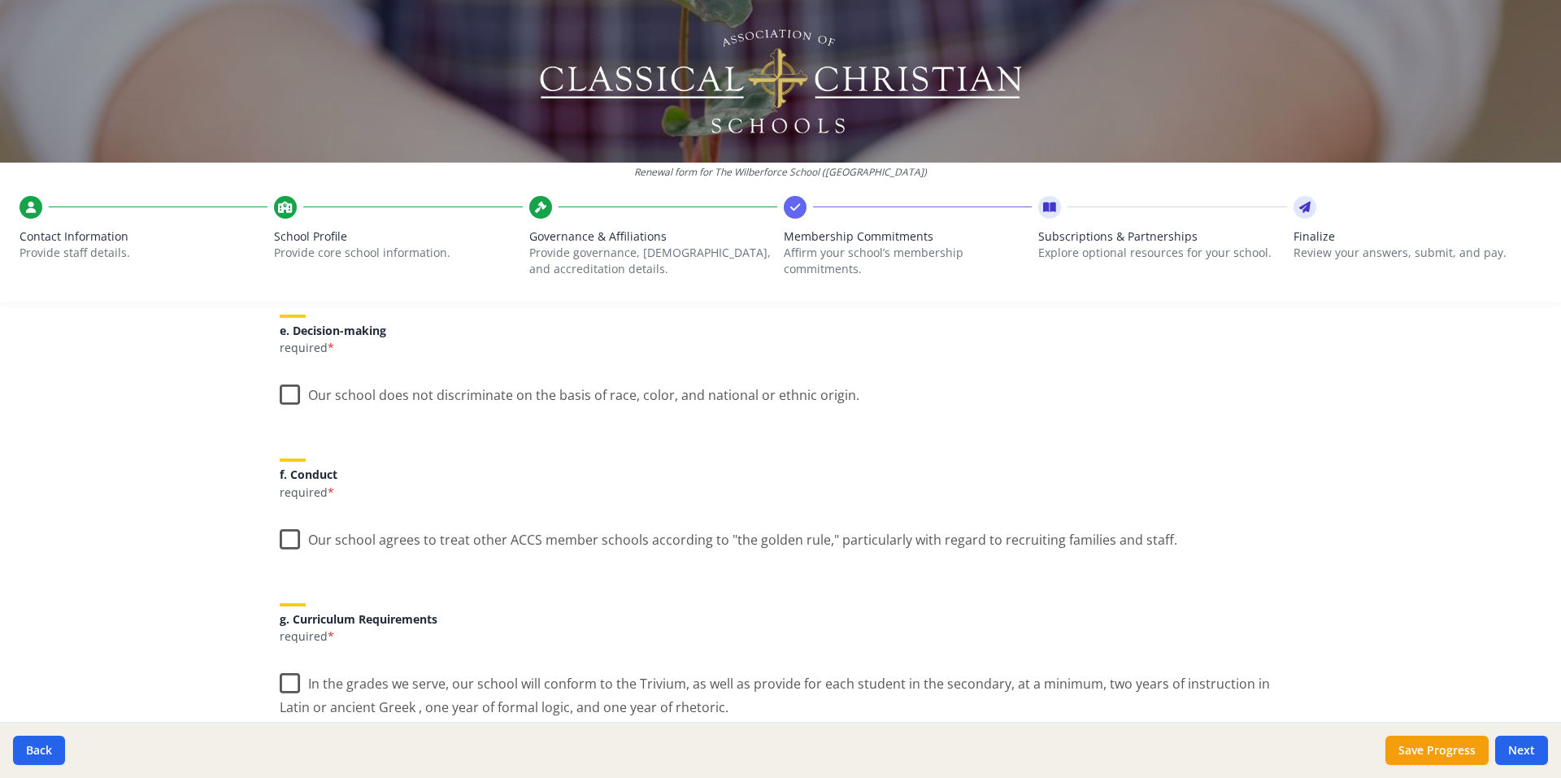
click at [288, 387] on label "Our school does not discriminate on the basis of race, color, and national or e…" at bounding box center [570, 391] width 580 height 35
click at [0, 0] on input "Our school does not discriminate on the basis of race, color, and national or e…" at bounding box center [0, 0] width 0 height 0
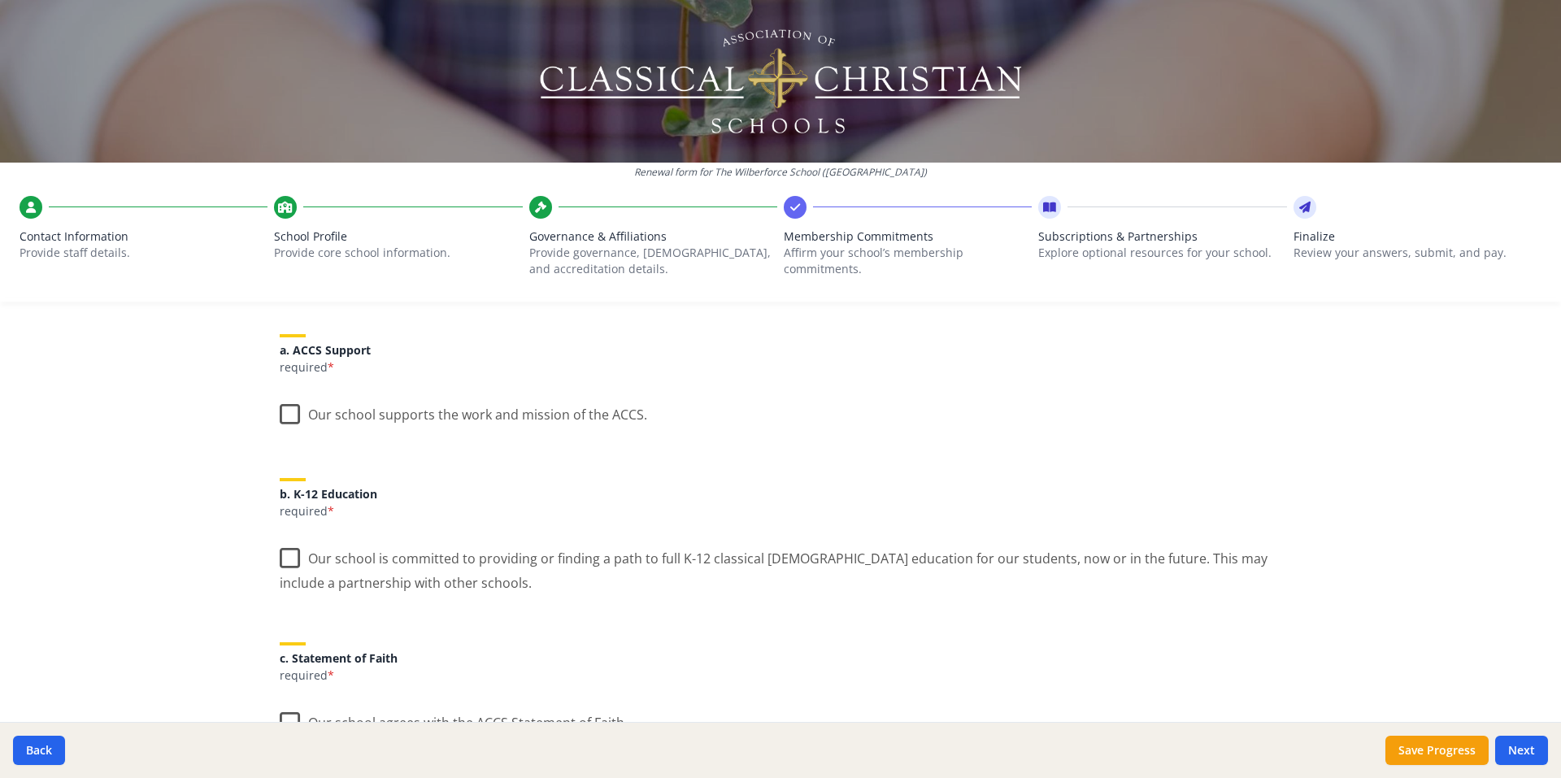
scroll to position [0, 0]
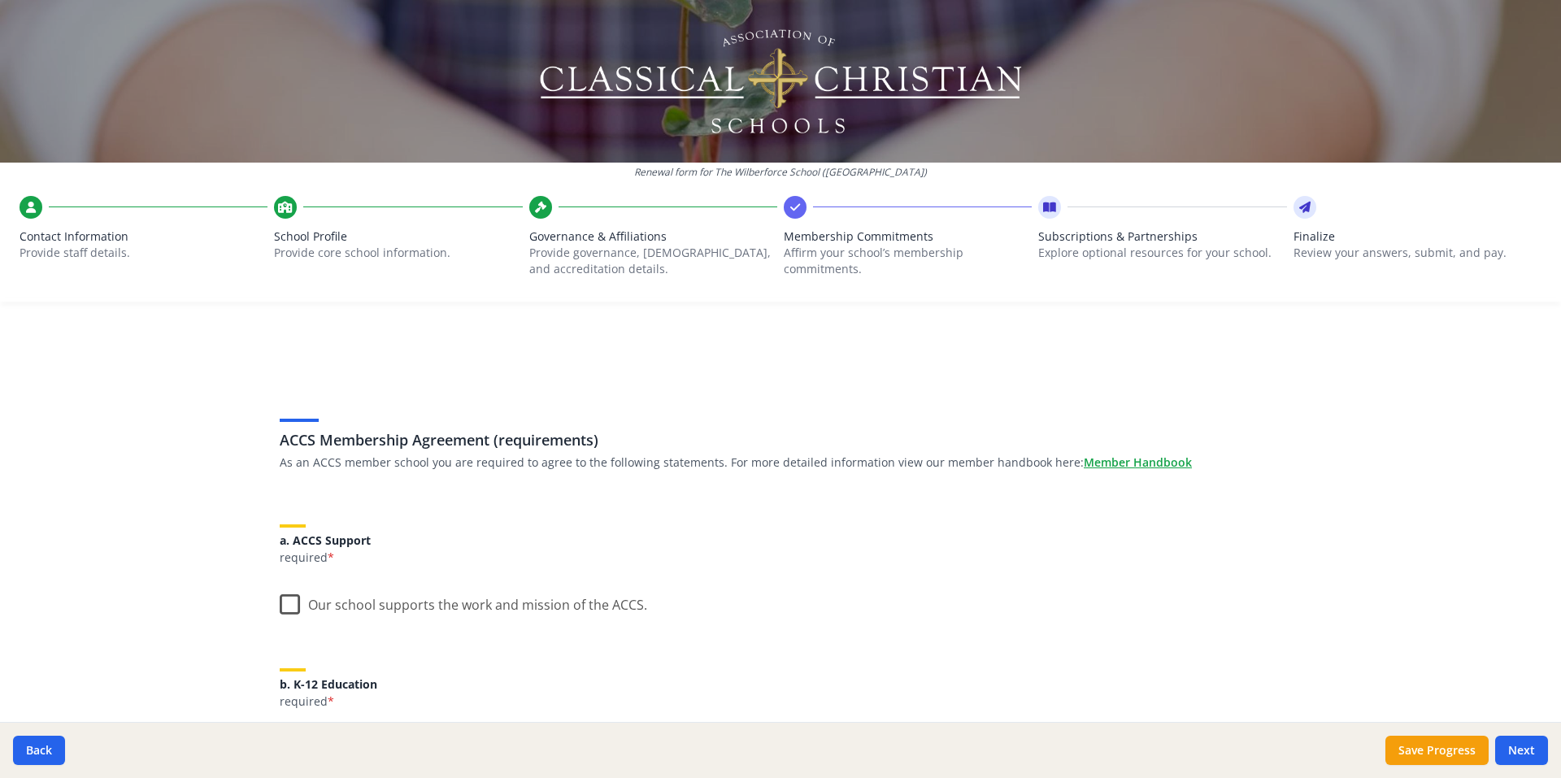
click at [288, 601] on label "Our school supports the work and mission of the ACCS." at bounding box center [463, 601] width 367 height 35
click at [0, 0] on input "Our school supports the work and mission of the ACCS." at bounding box center [0, 0] width 0 height 0
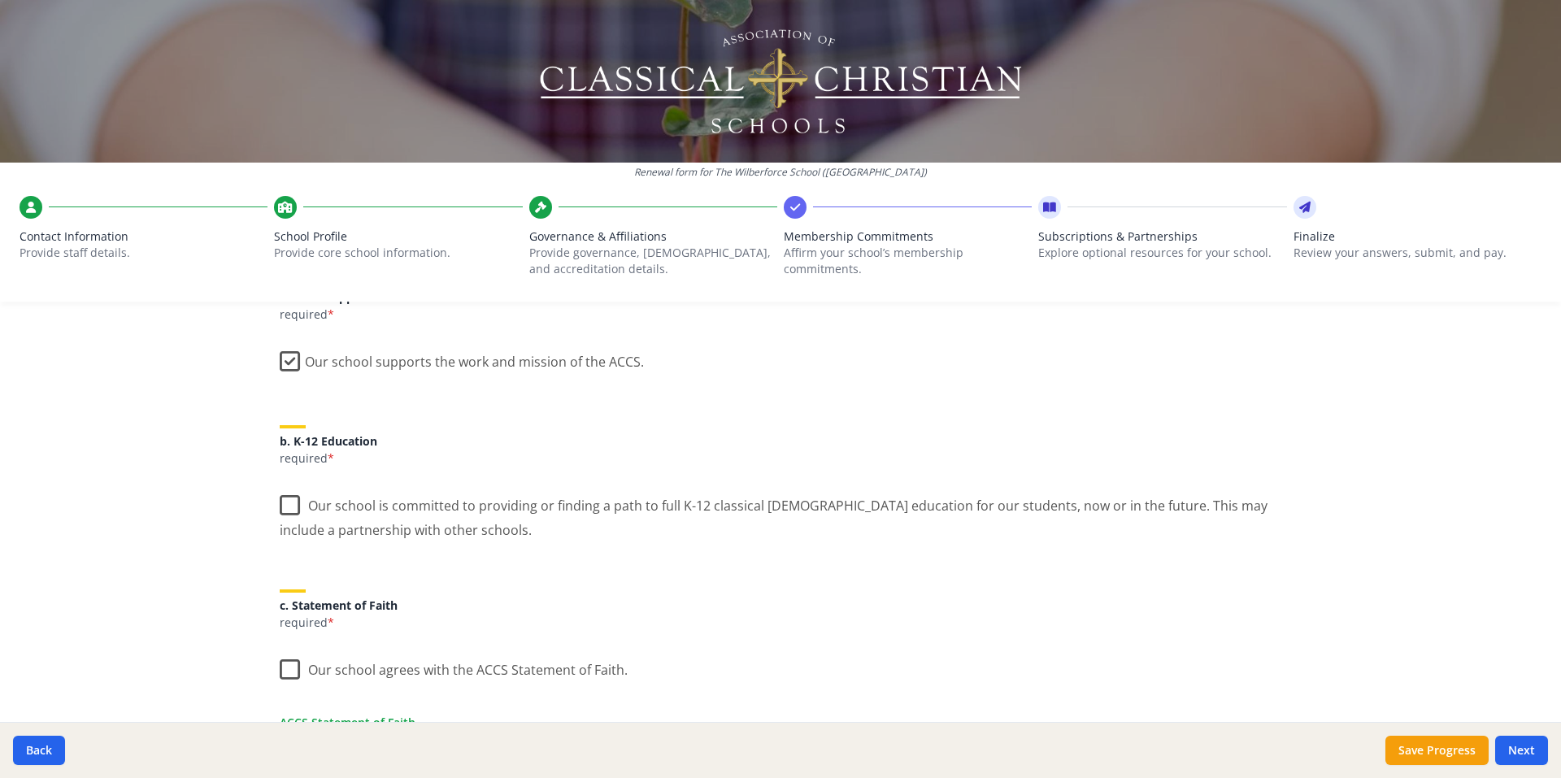
scroll to position [244, 0]
click at [280, 505] on label "Our school is committed to providing or finding a path to full K-12 classical C…" at bounding box center [781, 511] width 1002 height 54
click at [0, 0] on input "Our school is committed to providing or finding a path to full K-12 classical C…" at bounding box center [0, 0] width 0 height 0
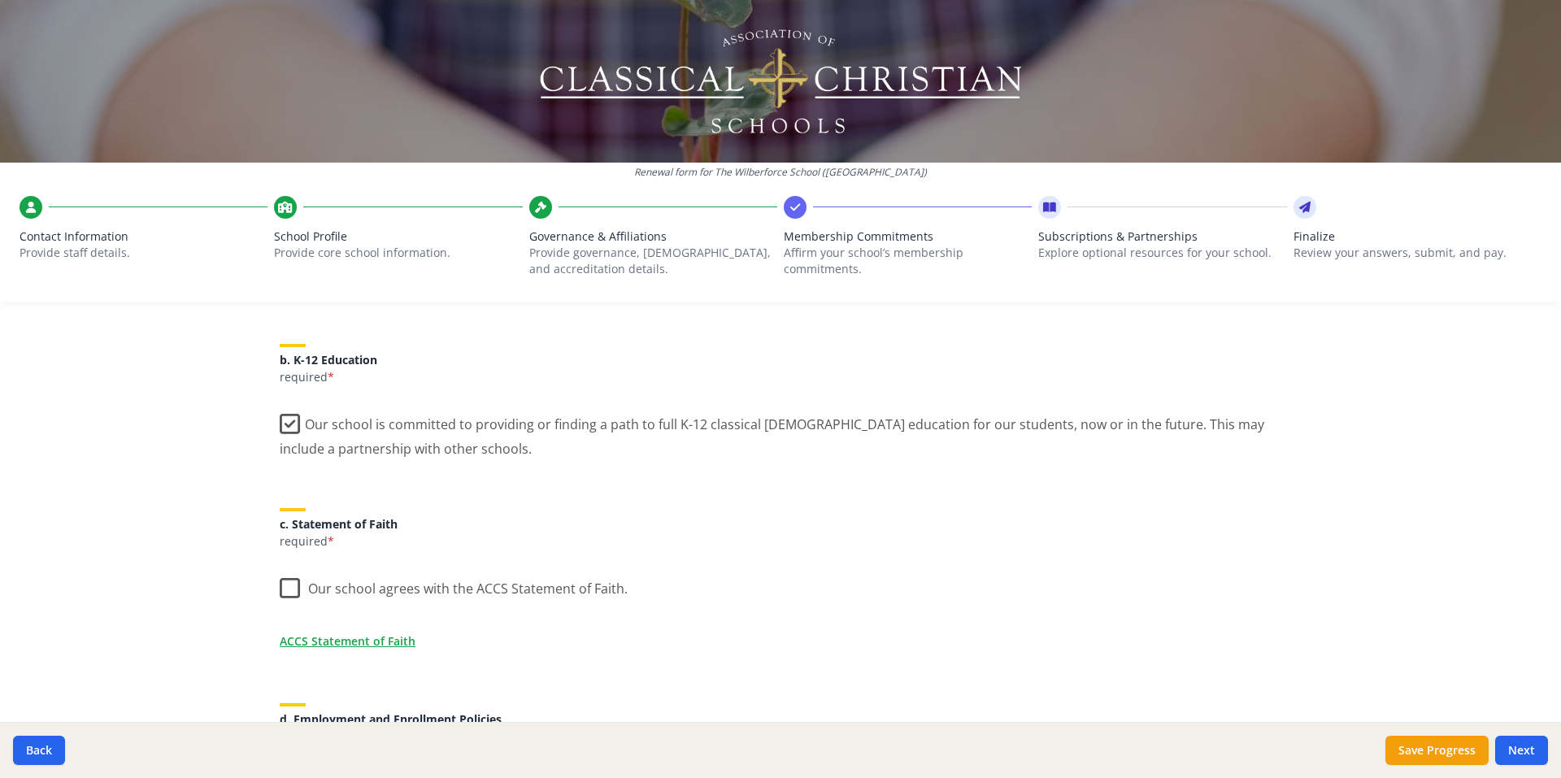
scroll to position [325, 0]
click at [285, 584] on label "Our school agrees with the ACCS Statement of Faith." at bounding box center [454, 584] width 348 height 35
click at [0, 0] on input "Our school agrees with the ACCS Statement of Faith." at bounding box center [0, 0] width 0 height 0
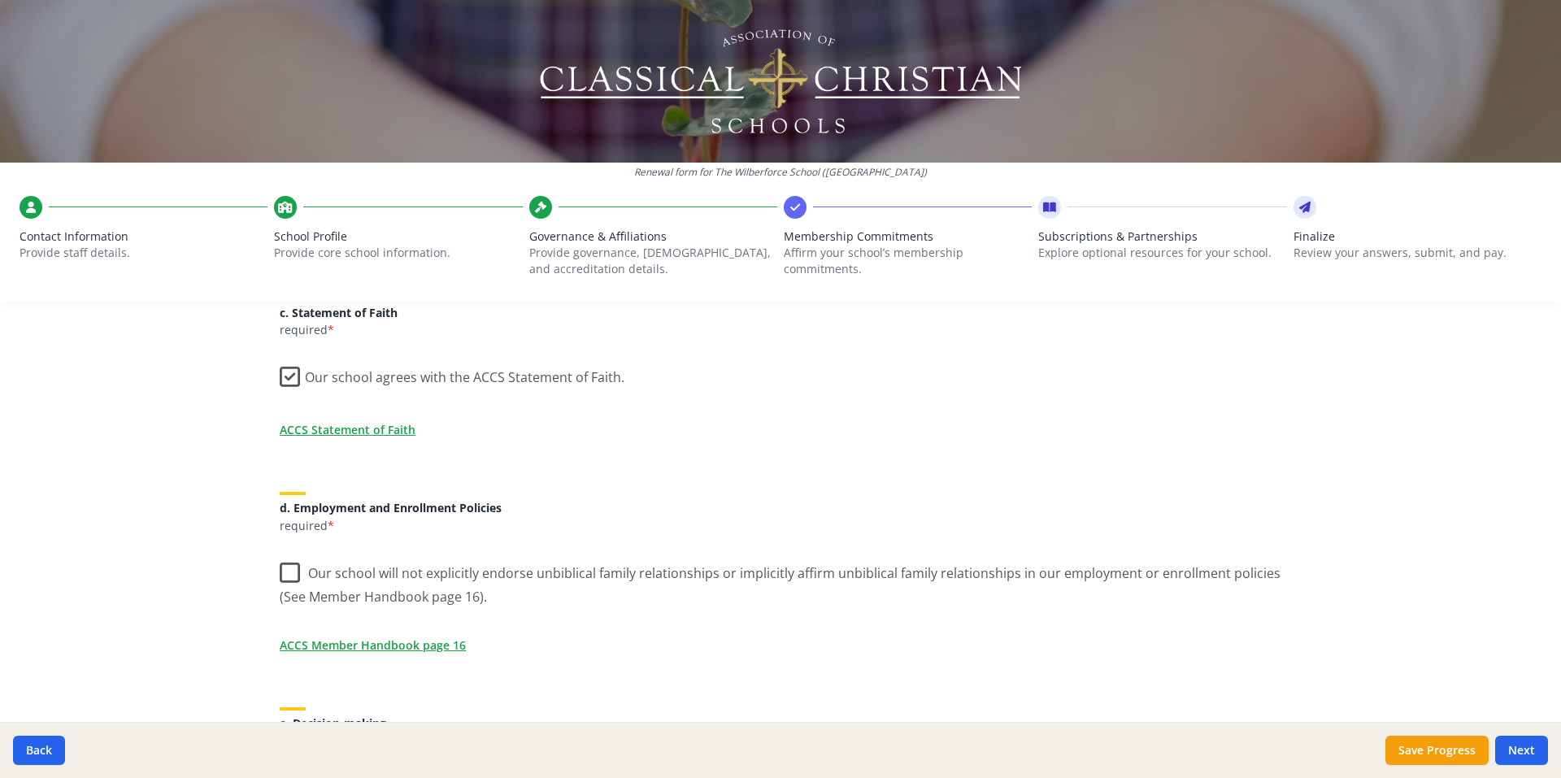
scroll to position [569, 0]
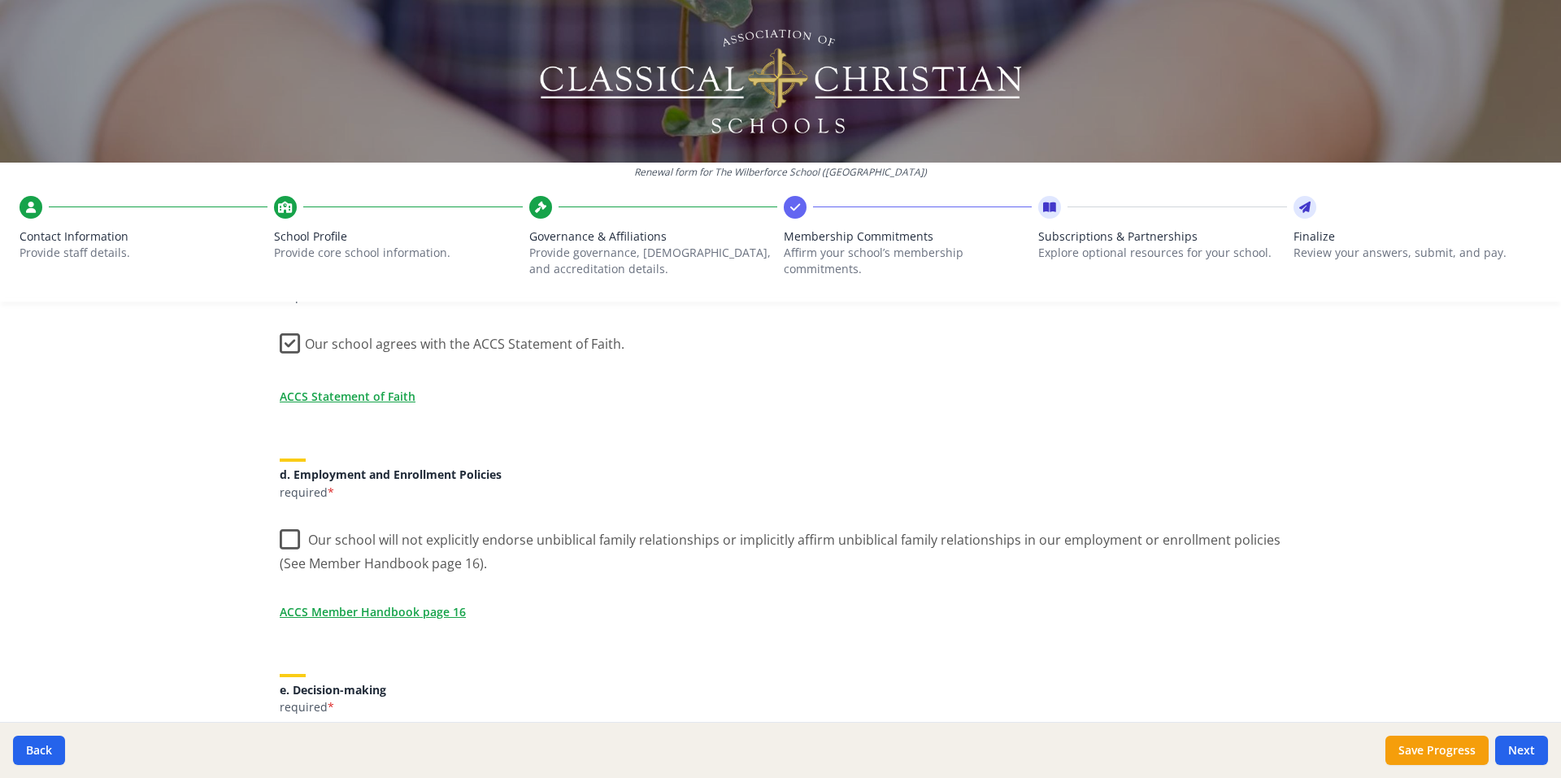
click at [286, 543] on label "Our school will not explicitly endorse unbiblical family relationships or impli…" at bounding box center [781, 546] width 1002 height 54
click at [0, 0] on input "Our school will not explicitly endorse unbiblical family relationships or impli…" at bounding box center [0, 0] width 0 height 0
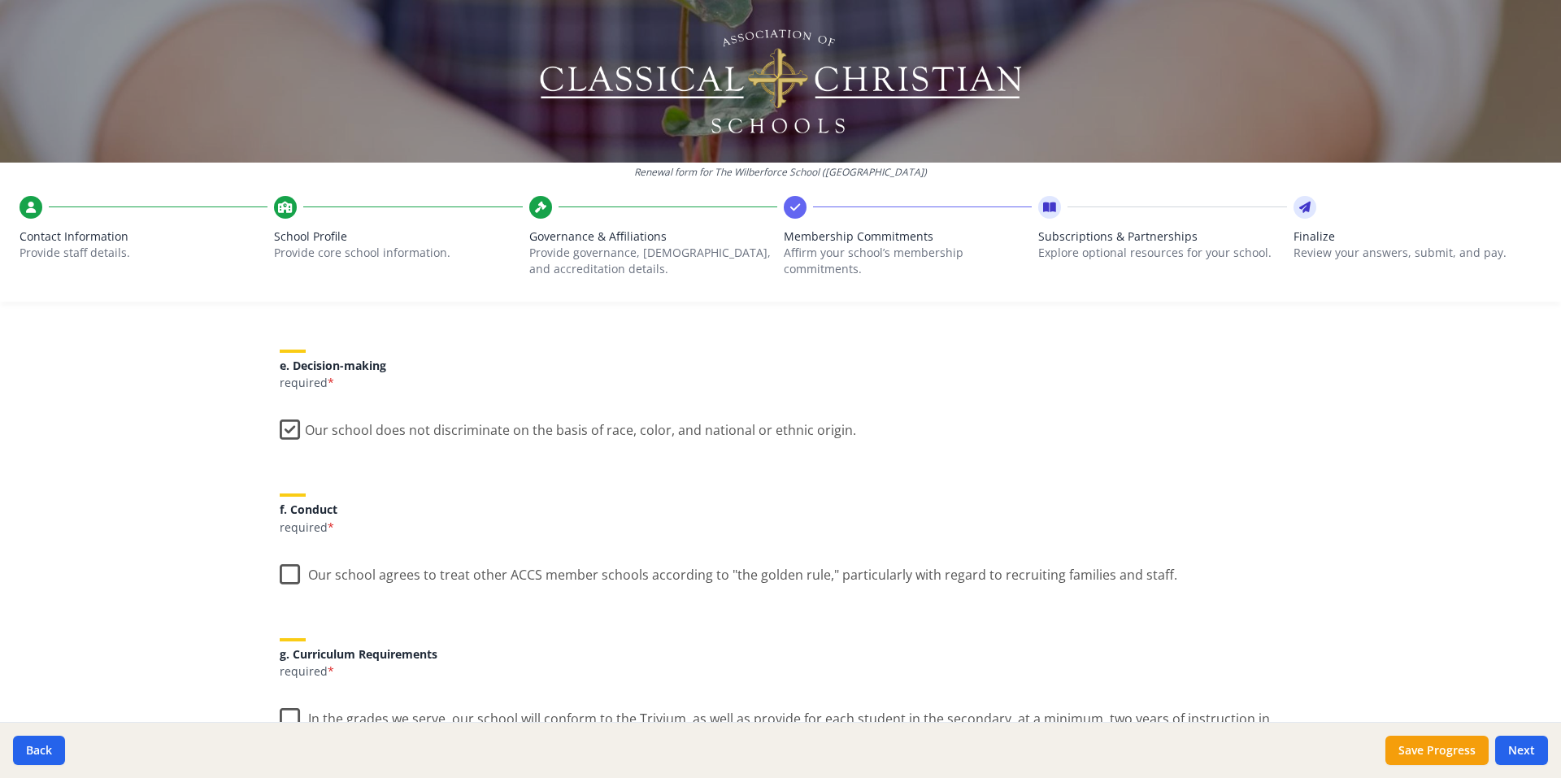
scroll to position [894, 0]
click at [289, 576] on label "Our school agrees to treat other ACCS member schools according to "the golden r…" at bounding box center [728, 570] width 897 height 35
click at [0, 0] on input "Our school agrees to treat other ACCS member schools according to "the golden r…" at bounding box center [0, 0] width 0 height 0
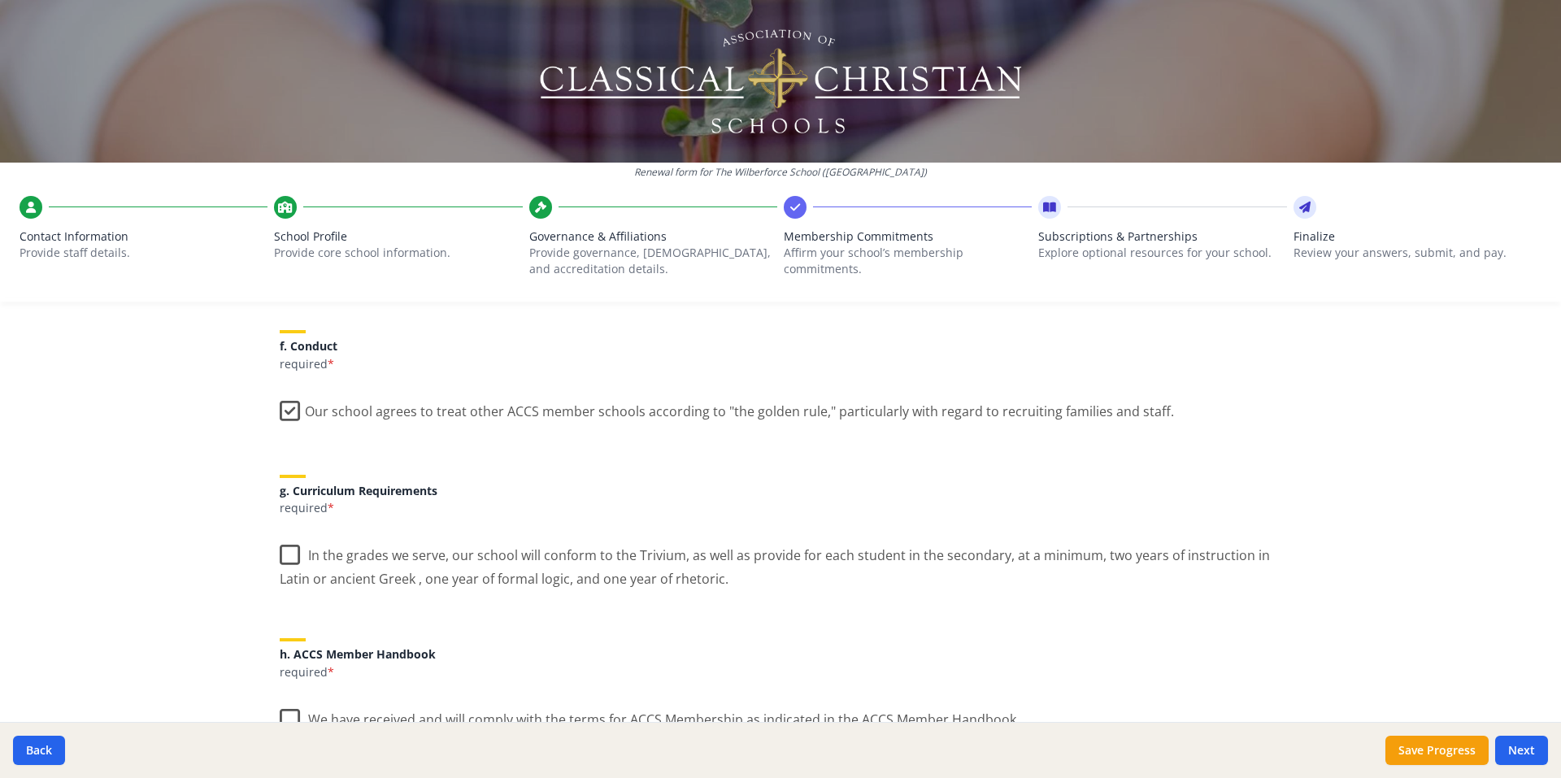
click at [287, 557] on label "In the grades we serve, our school will conform to the Trivium, as well as prov…" at bounding box center [781, 561] width 1002 height 54
click at [0, 0] on input "In the grades we serve, our school will conform to the Trivium, as well as prov…" at bounding box center [0, 0] width 0 height 0
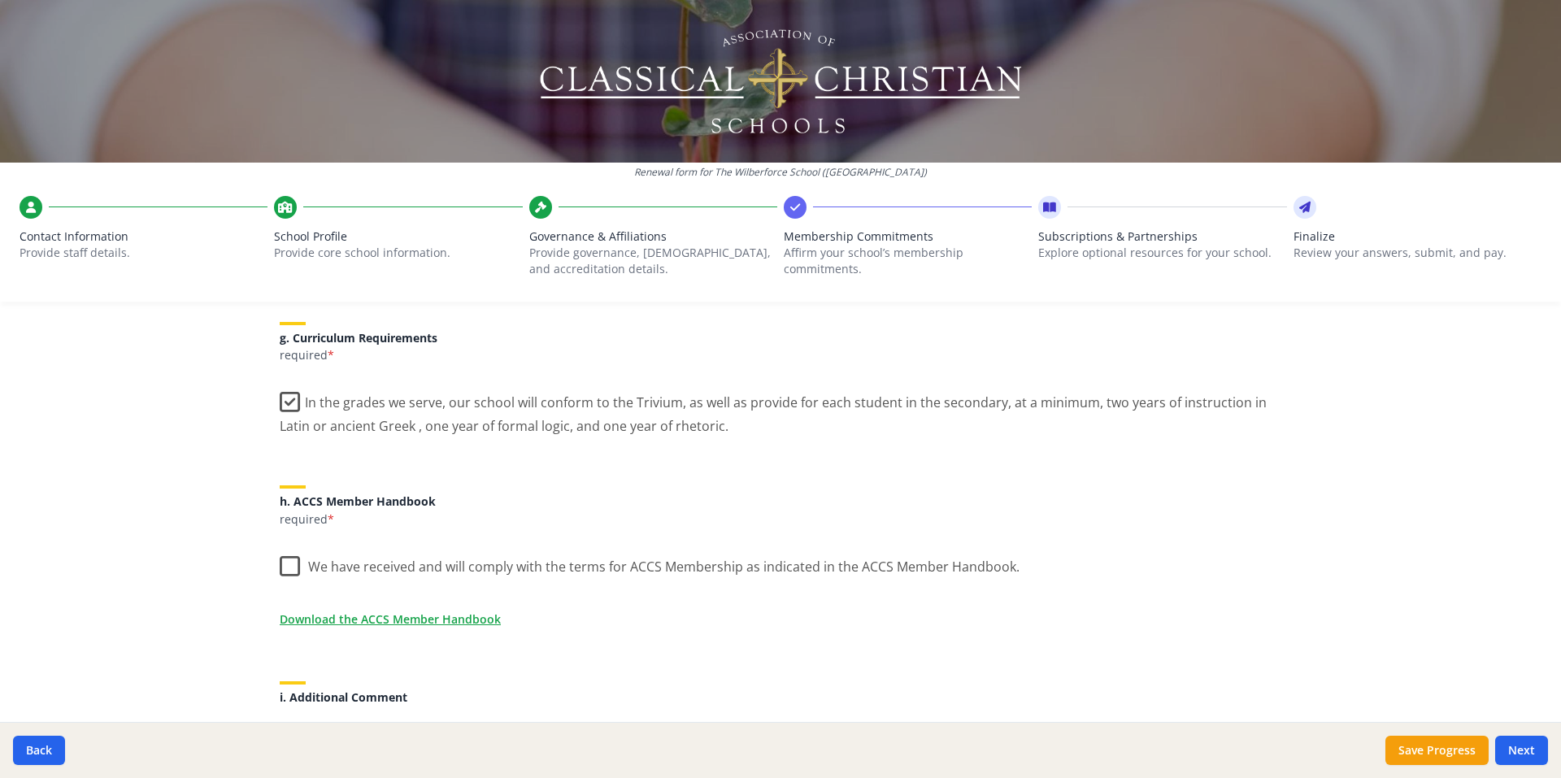
scroll to position [1219, 0]
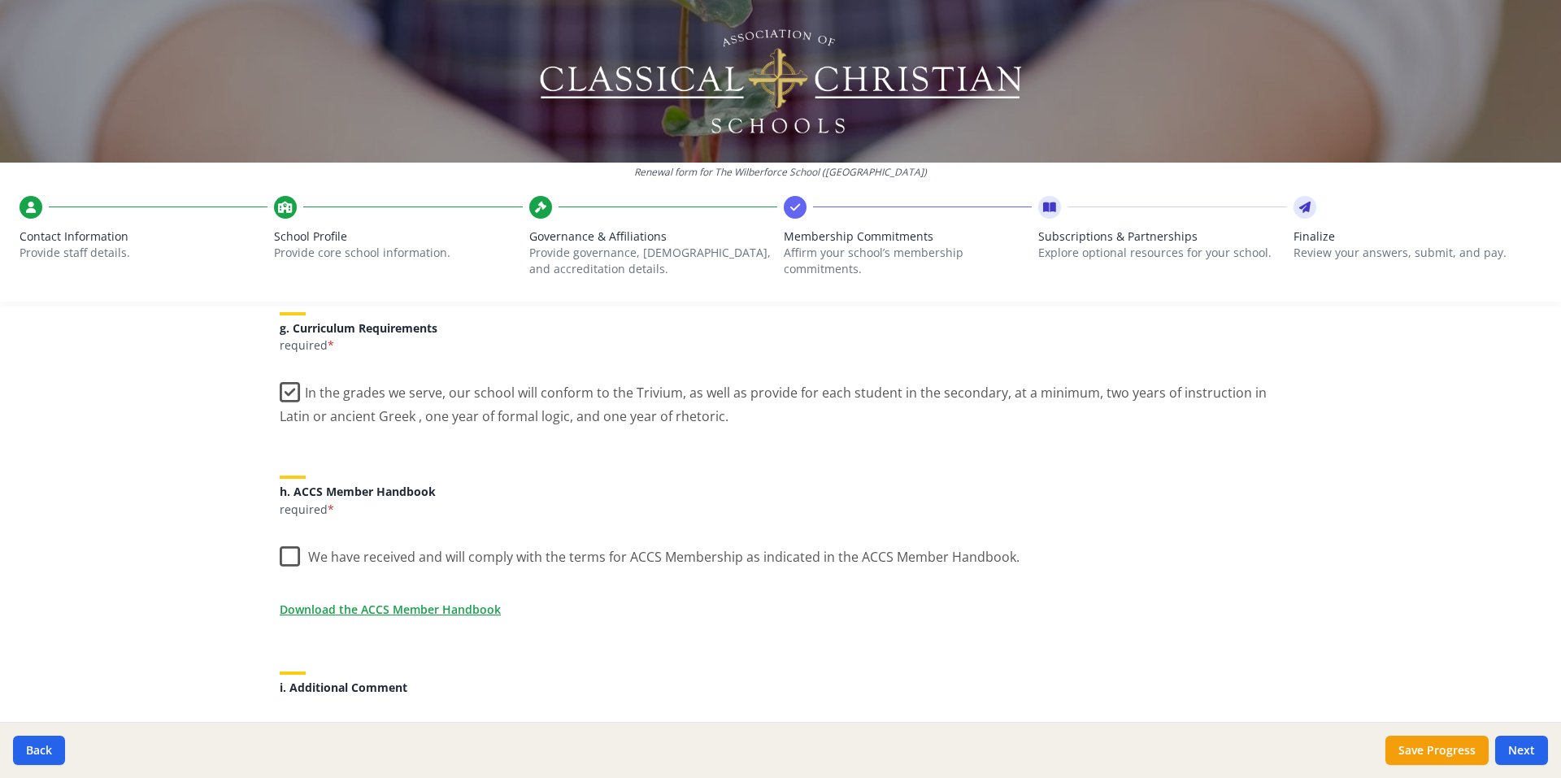
click at [287, 557] on label "We have received and will comply with the terms for ACCS Membership as indicate…" at bounding box center [650, 553] width 740 height 35
click at [0, 0] on input "We have received and will comply with the terms for ACCS Membership as indicate…" at bounding box center [0, 0] width 0 height 0
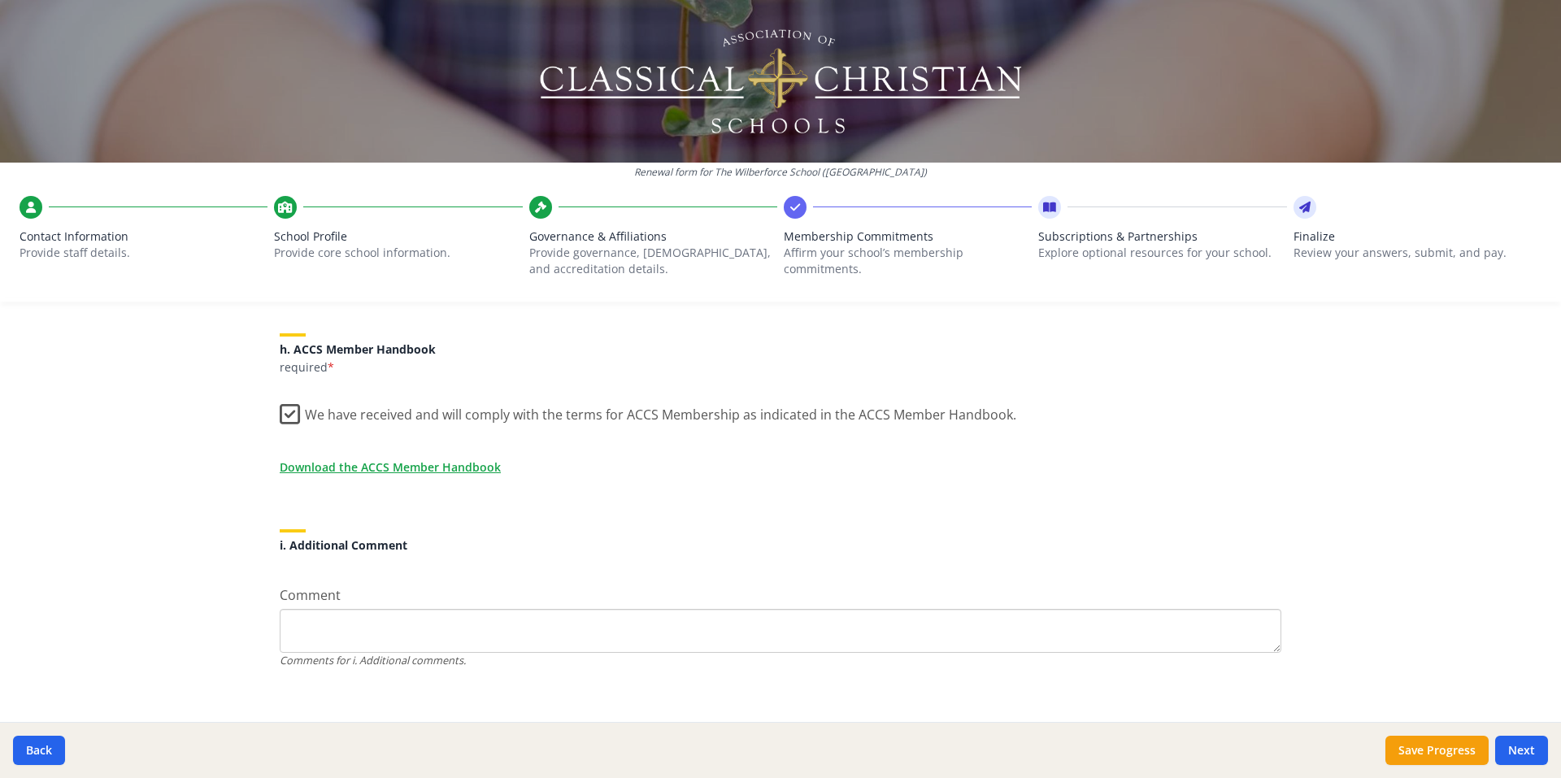
scroll to position [1377, 0]
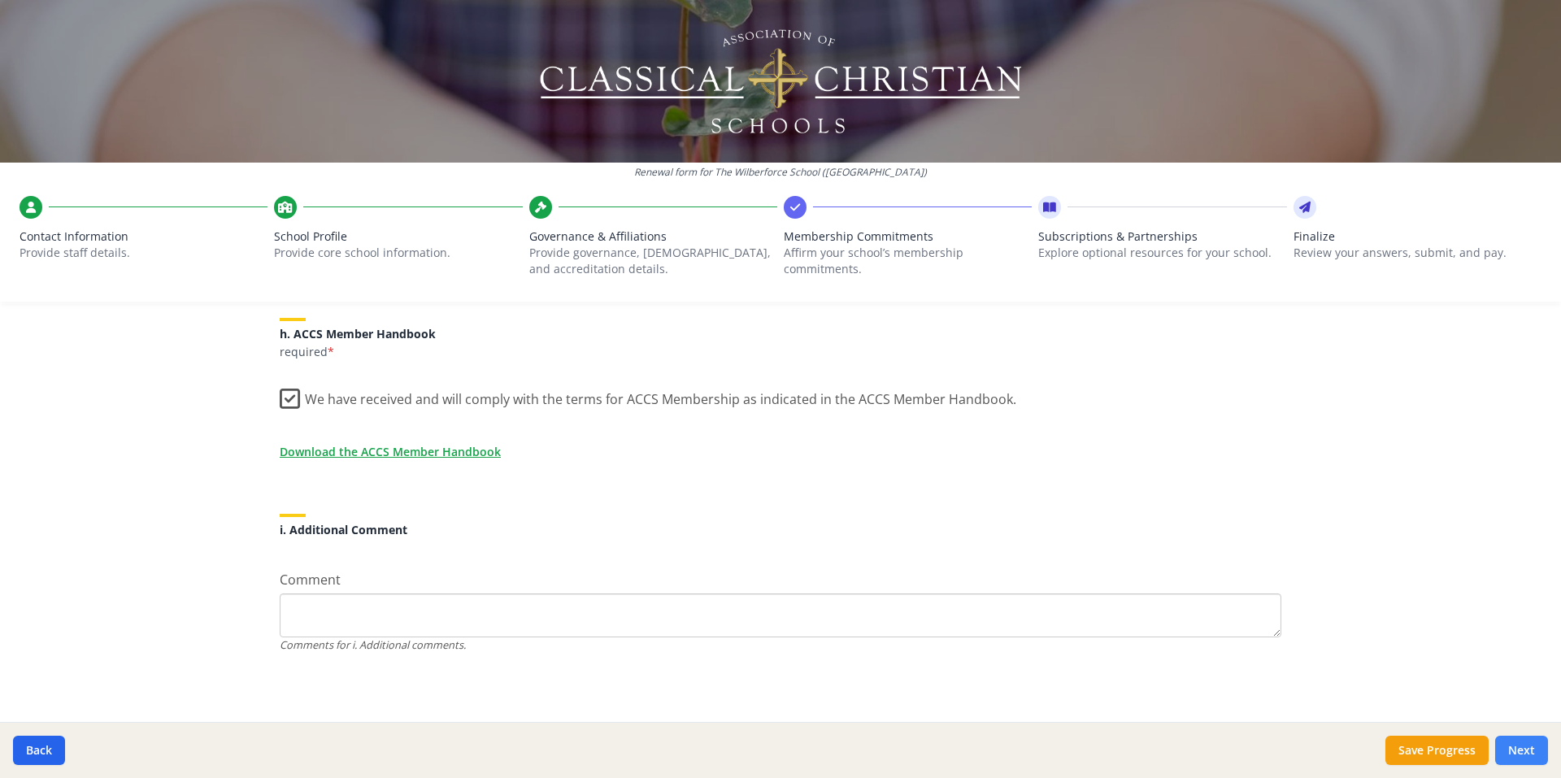
click at [1533, 754] on button "Next" at bounding box center [1521, 750] width 53 height 29
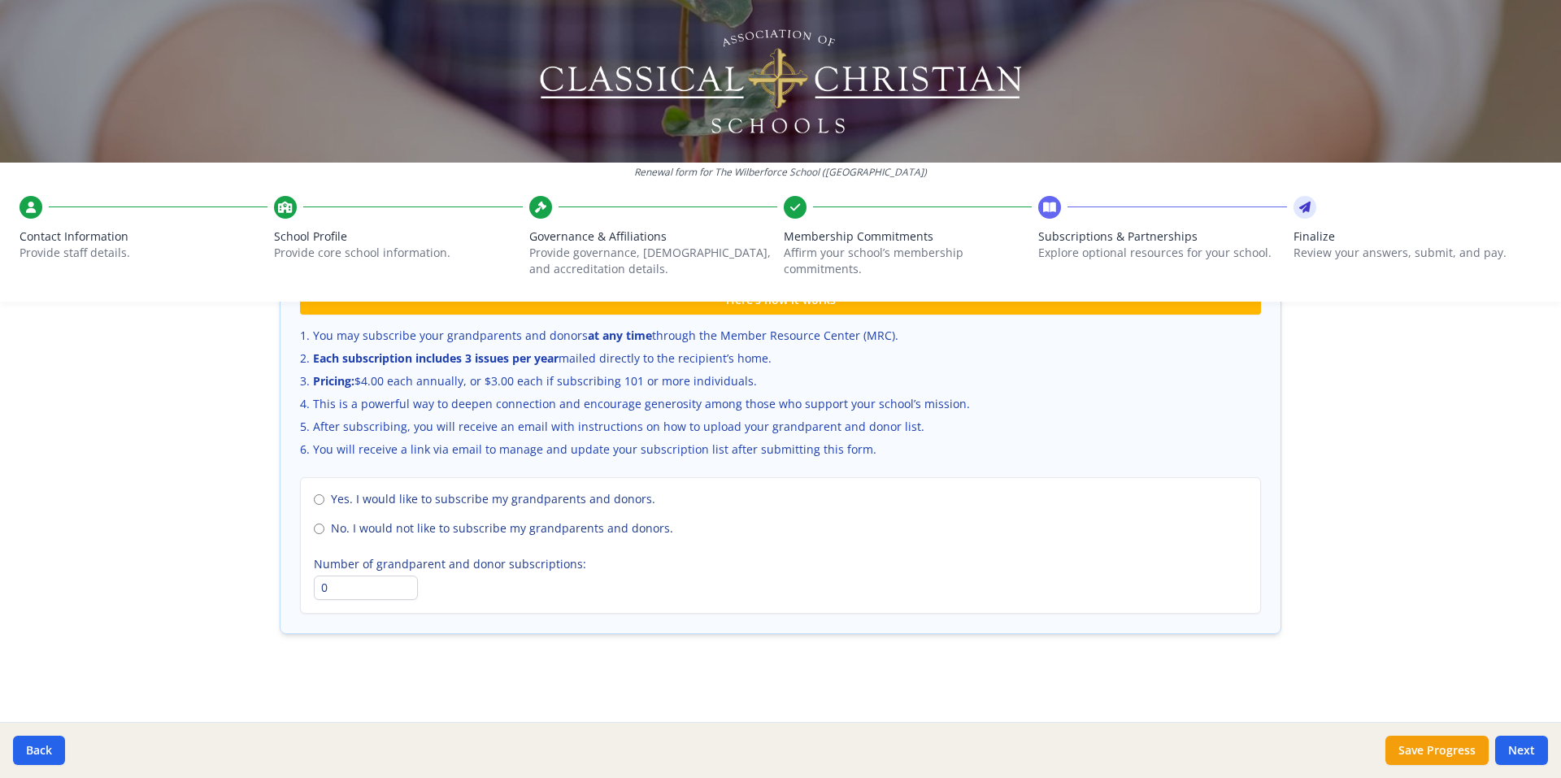
scroll to position [1080, 0]
click at [314, 526] on input "No. I would not like to subscribe my grandparents and donors." at bounding box center [319, 529] width 11 height 11
radio input "true"
click at [1528, 750] on button "Next" at bounding box center [1521, 750] width 53 height 29
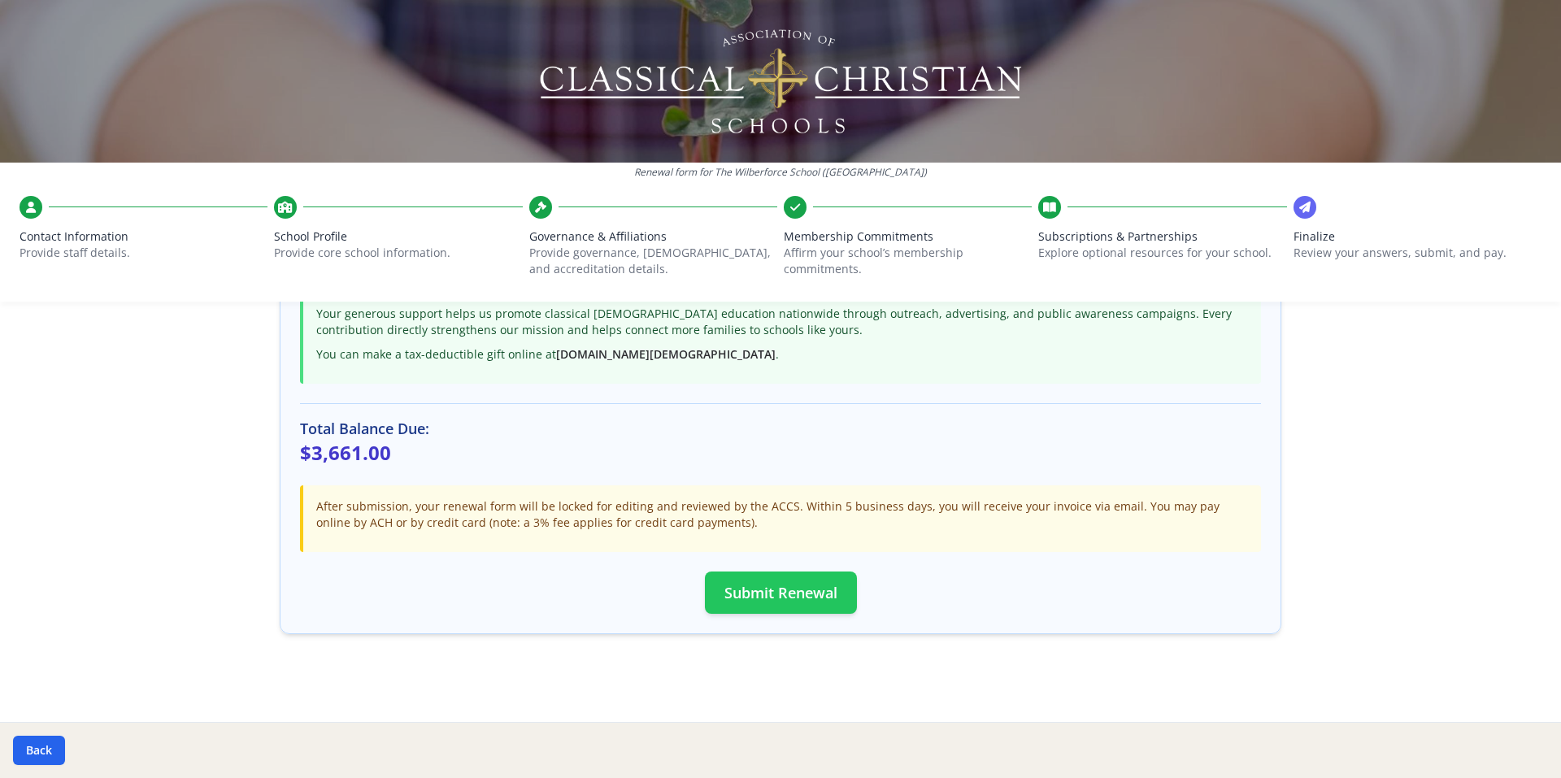
click at [787, 591] on button "Submit Renewal" at bounding box center [781, 592] width 152 height 42
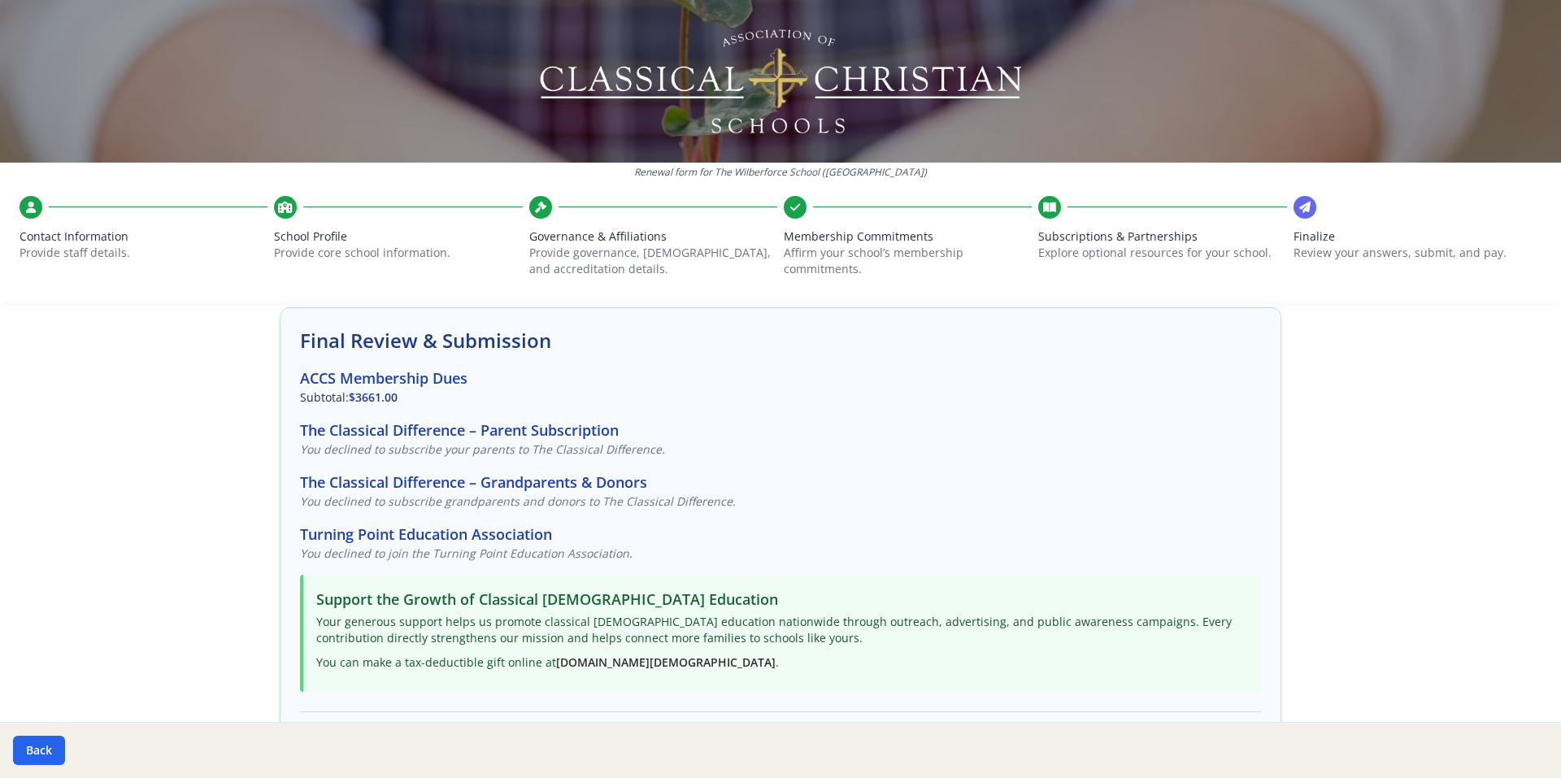
scroll to position [0, 0]
